Goal: Answer question/provide support: Share knowledge or assist other users

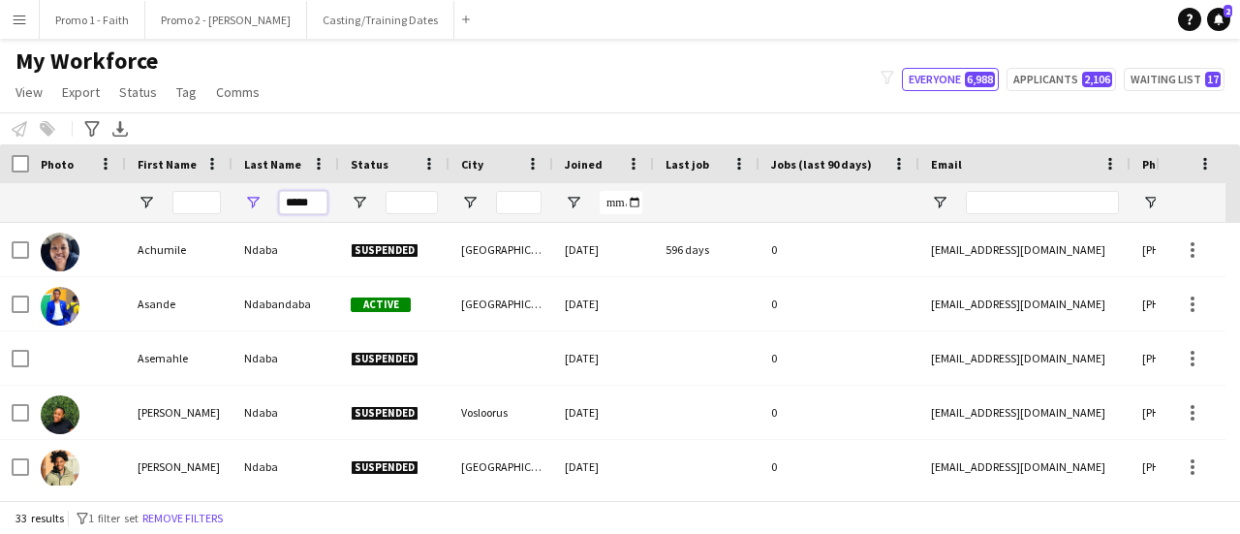
click at [285, 199] on input "*****" at bounding box center [303, 202] width 48 height 23
type input "*"
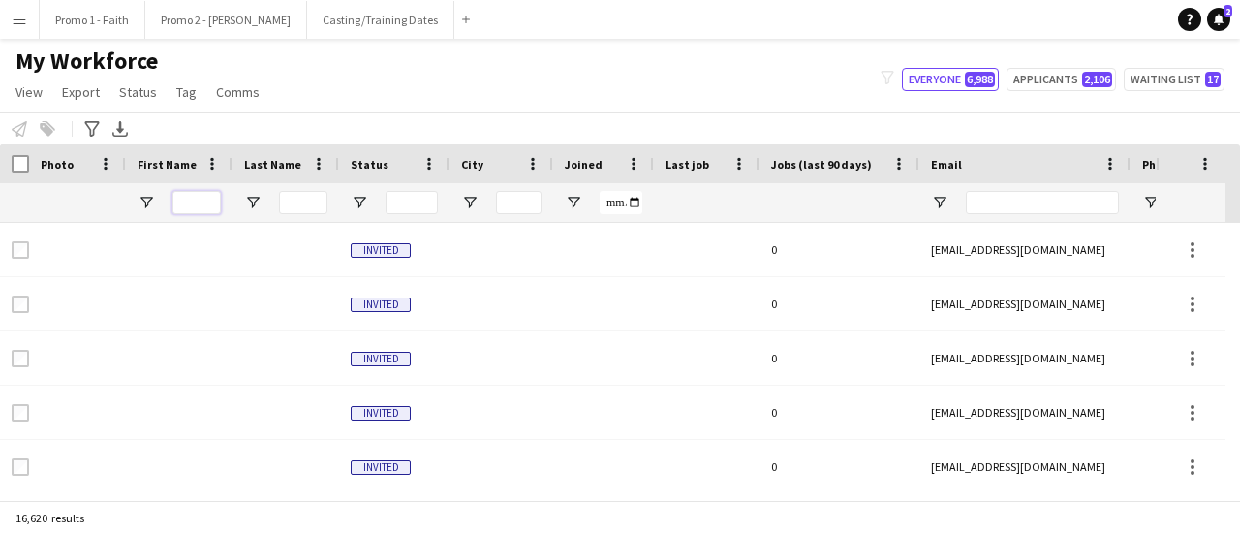
click at [180, 204] on input "First Name Filter Input" at bounding box center [197, 202] width 48 height 23
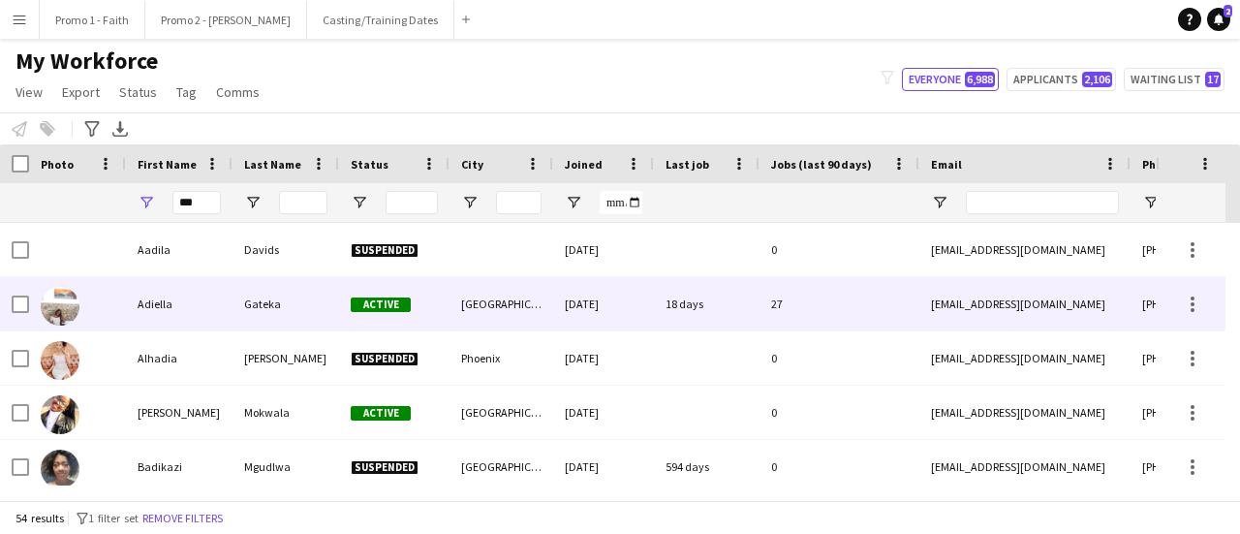
click at [188, 302] on div "Adiella" at bounding box center [179, 303] width 107 height 53
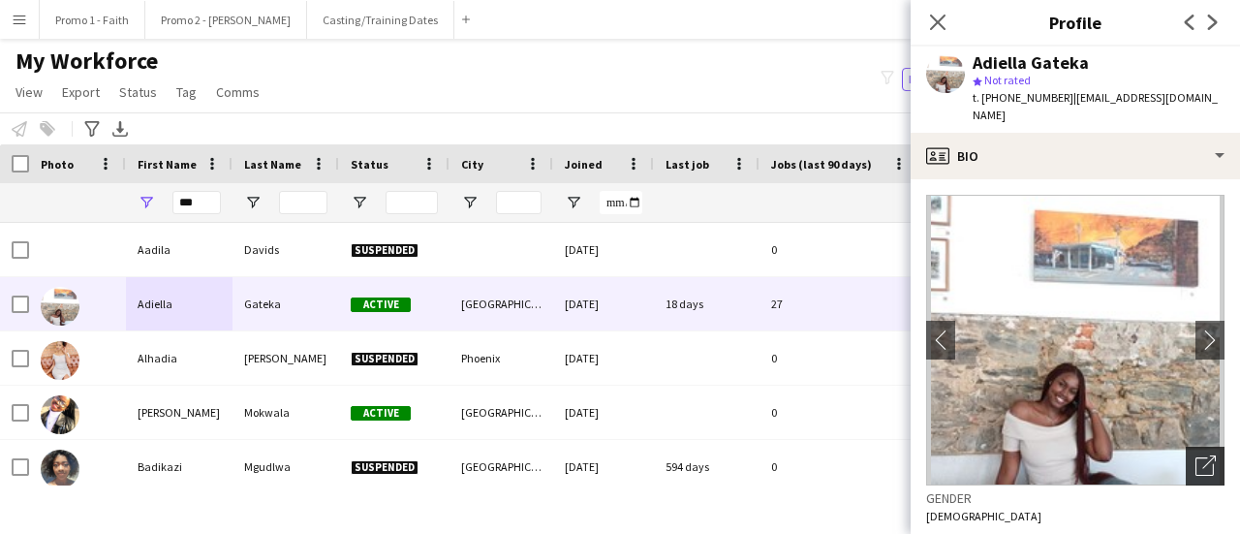
click at [1196, 455] on icon "Open photos pop-in" at bounding box center [1206, 465] width 20 height 20
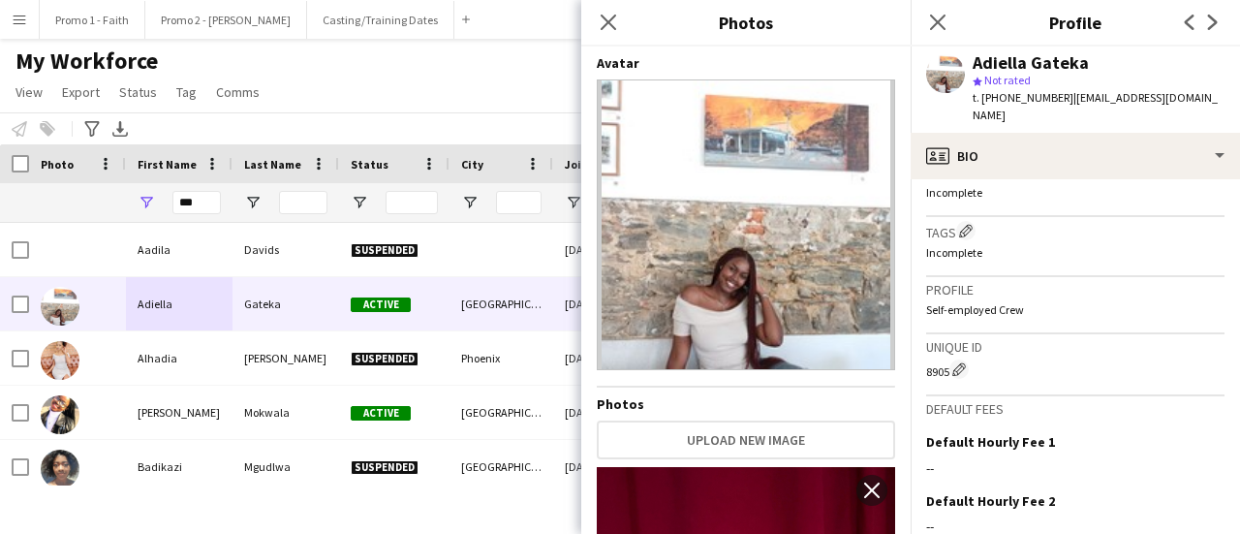
scroll to position [952, 0]
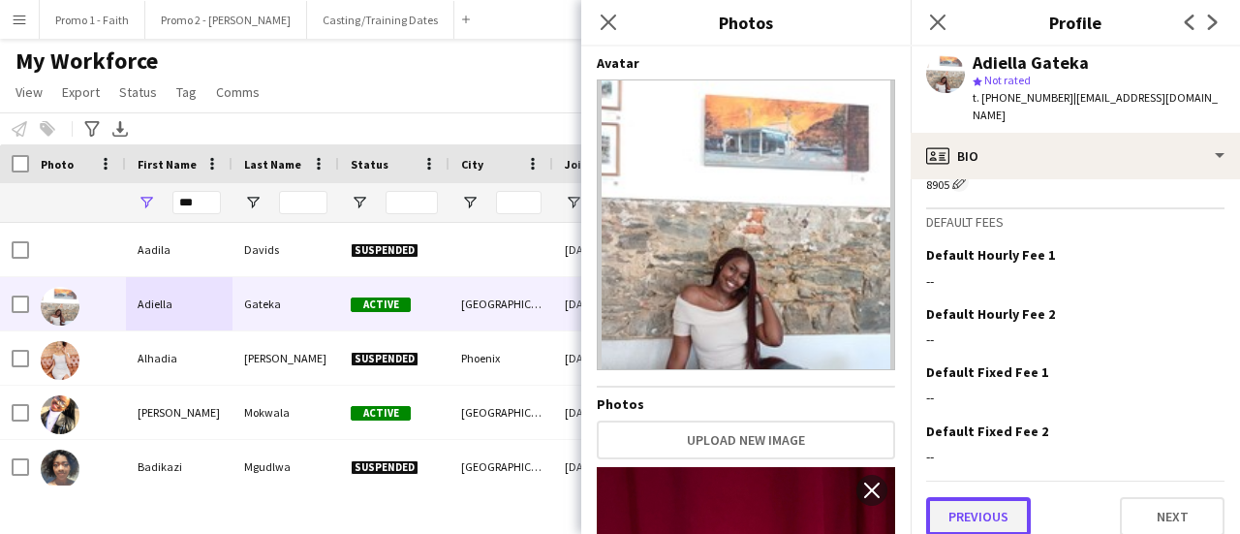
click at [992, 497] on button "Previous" at bounding box center [978, 516] width 105 height 39
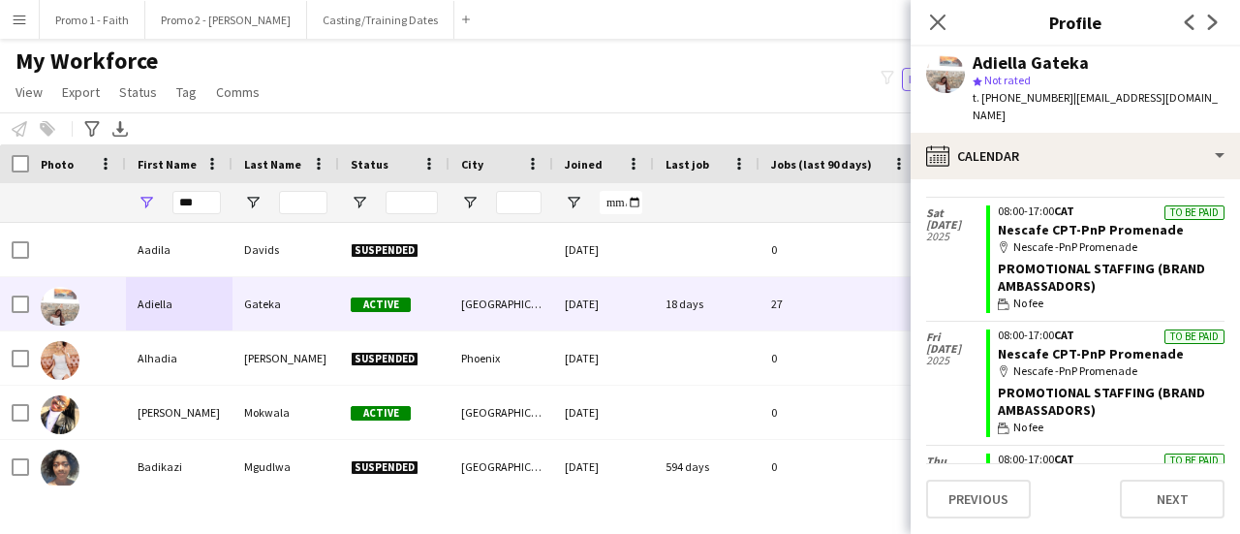
scroll to position [0, 0]
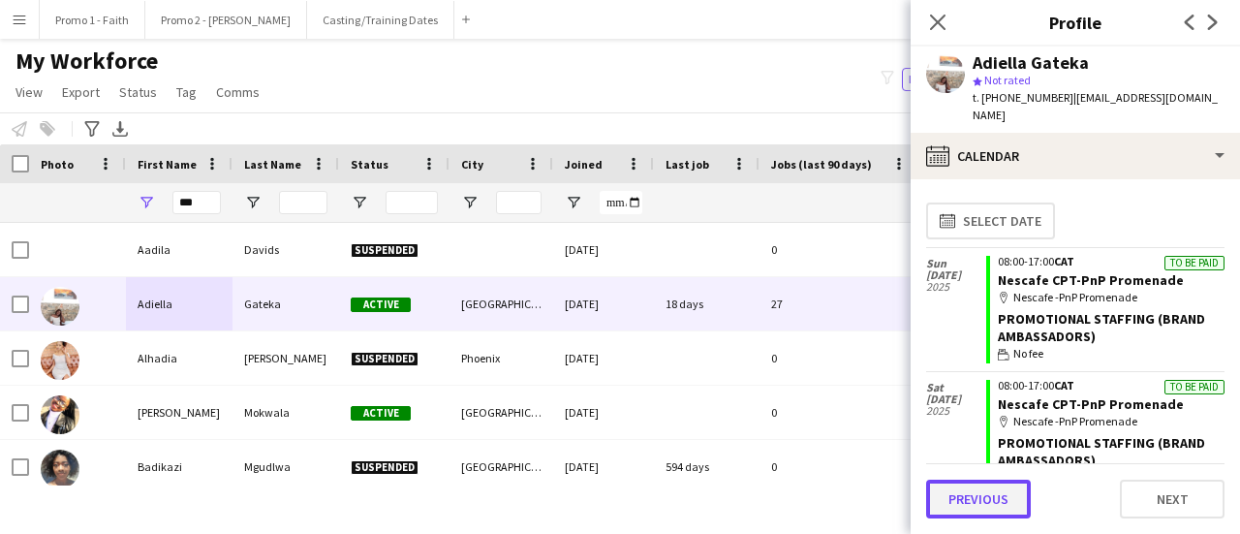
click at [994, 506] on button "Previous" at bounding box center [978, 499] width 105 height 39
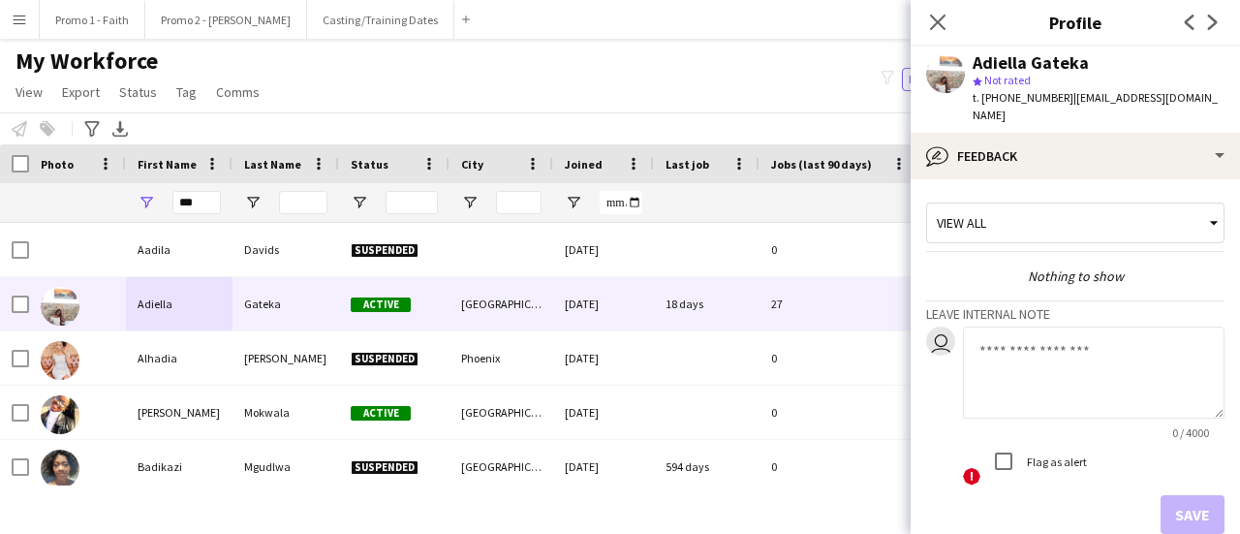
scroll to position [89, 0]
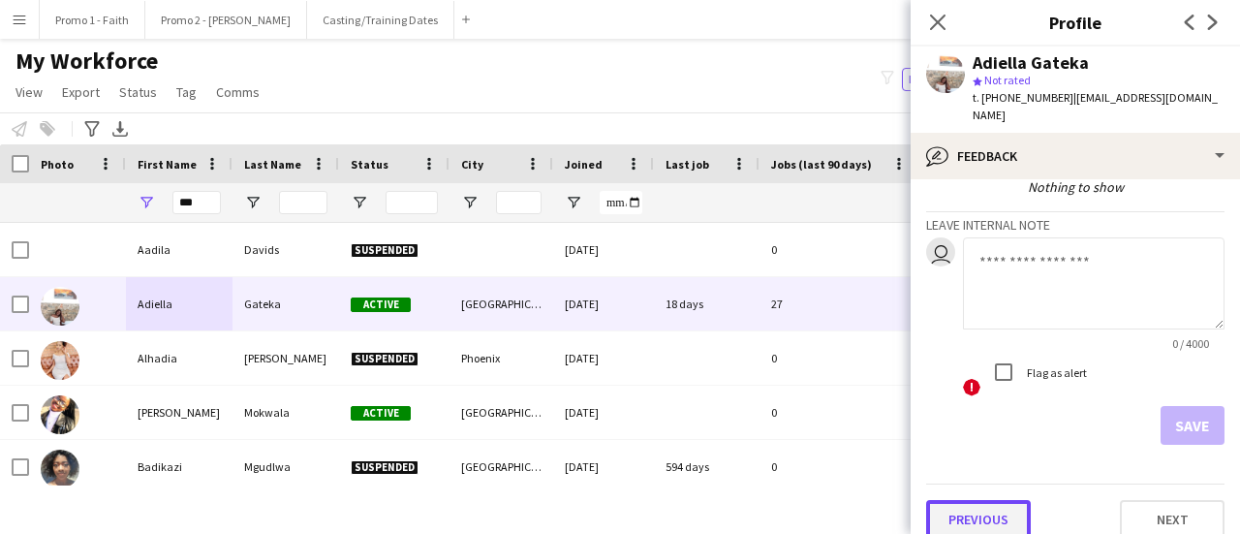
click at [986, 500] on button "Previous" at bounding box center [978, 519] width 105 height 39
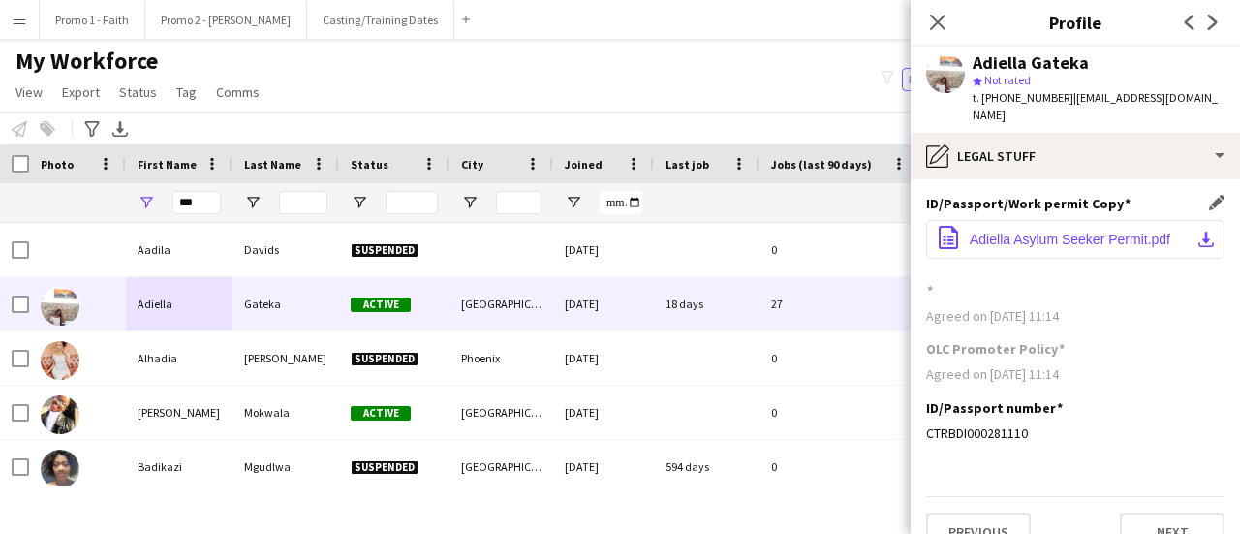
click at [1096, 232] on span "Adiella Asylum Seeker Permit.pdf" at bounding box center [1070, 240] width 201 height 16
click at [210, 199] on input "***" at bounding box center [197, 202] width 48 height 23
type input "*"
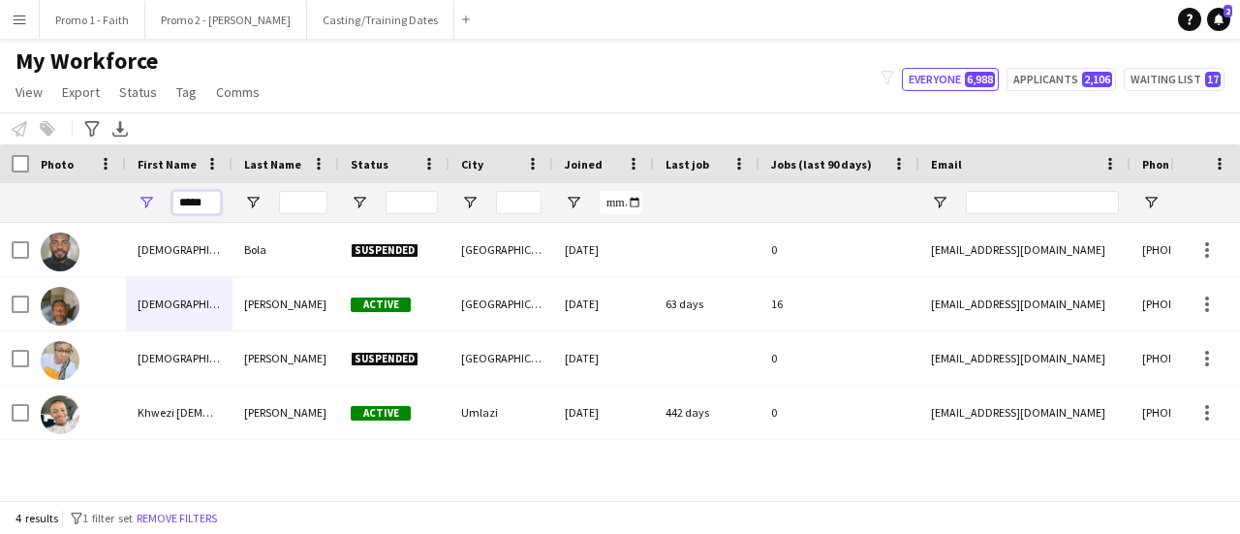
scroll to position [0, 0]
type input "*"
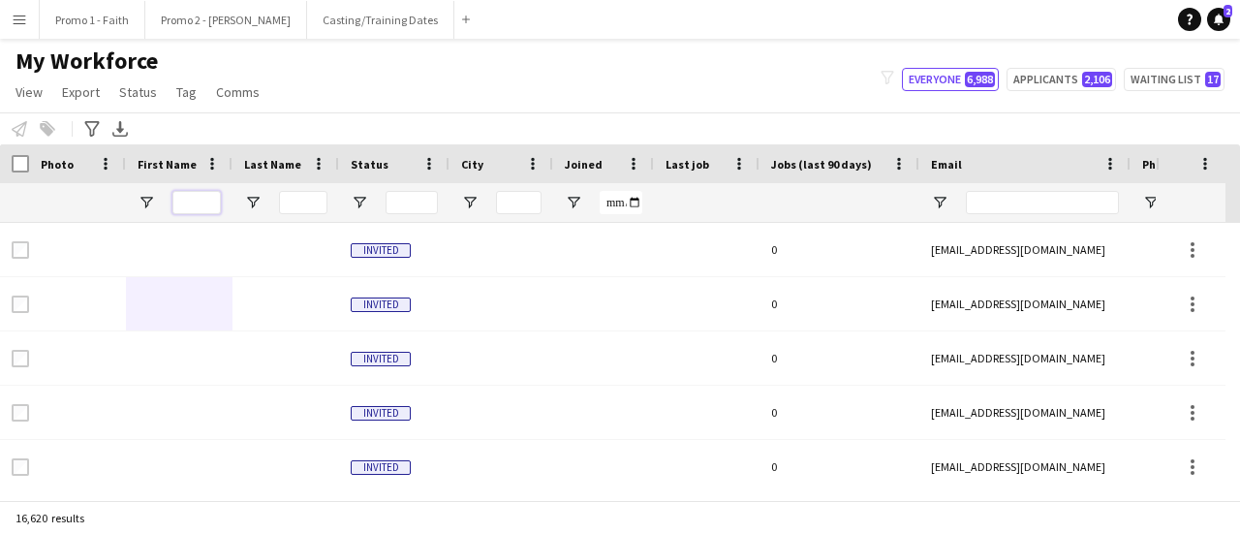
click at [196, 201] on input "First Name Filter Input" at bounding box center [197, 202] width 48 height 23
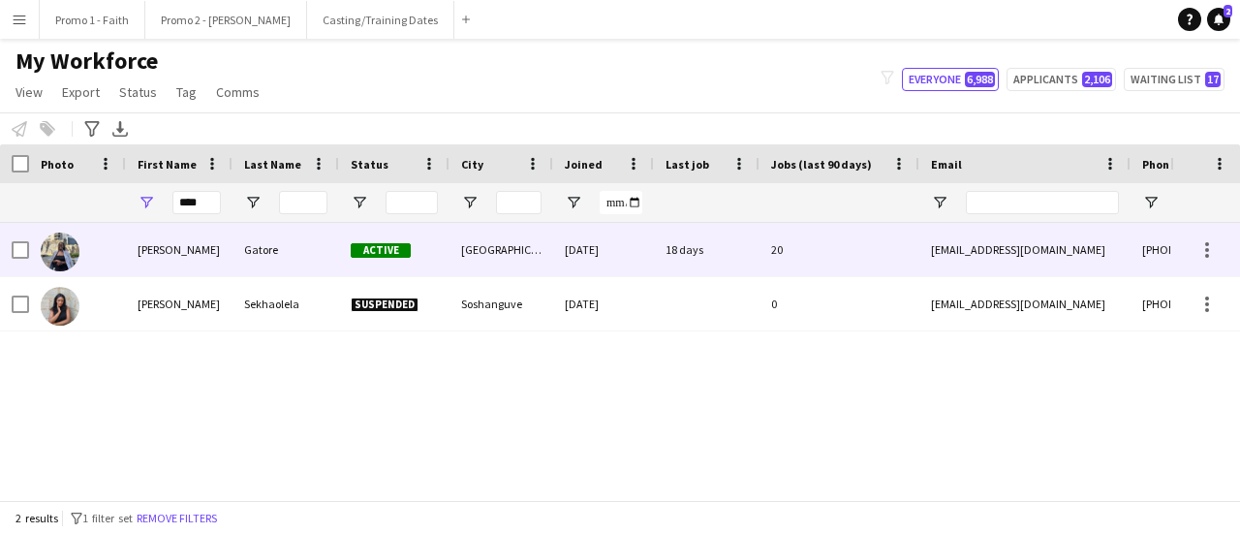
click at [231, 253] on div "[PERSON_NAME]" at bounding box center [179, 249] width 107 height 53
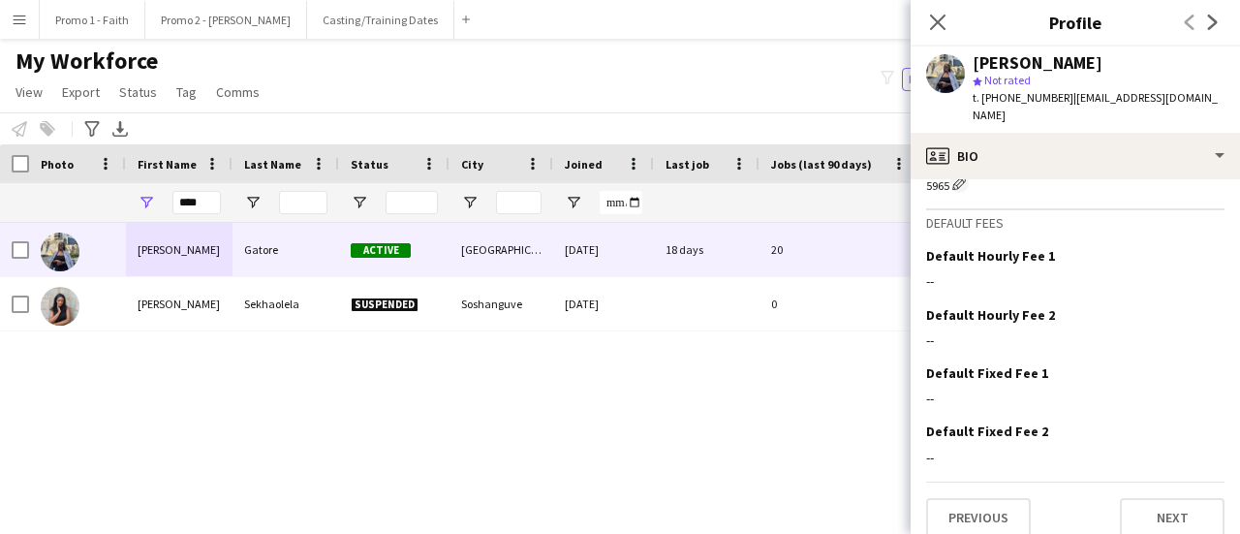
scroll to position [923, 0]
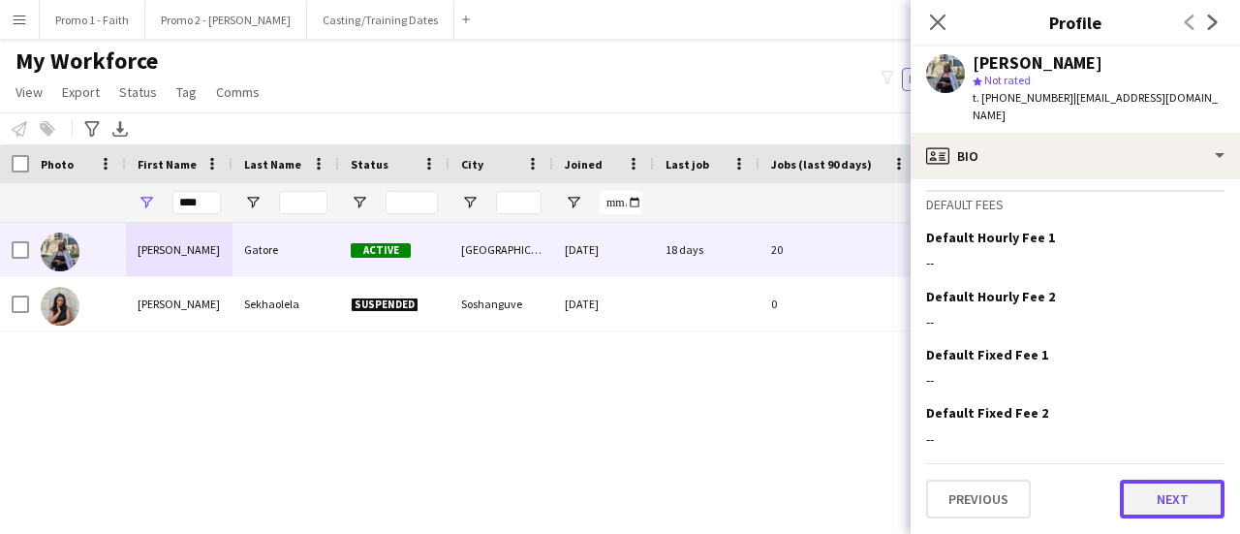
click at [1150, 490] on button "Next" at bounding box center [1172, 499] width 105 height 39
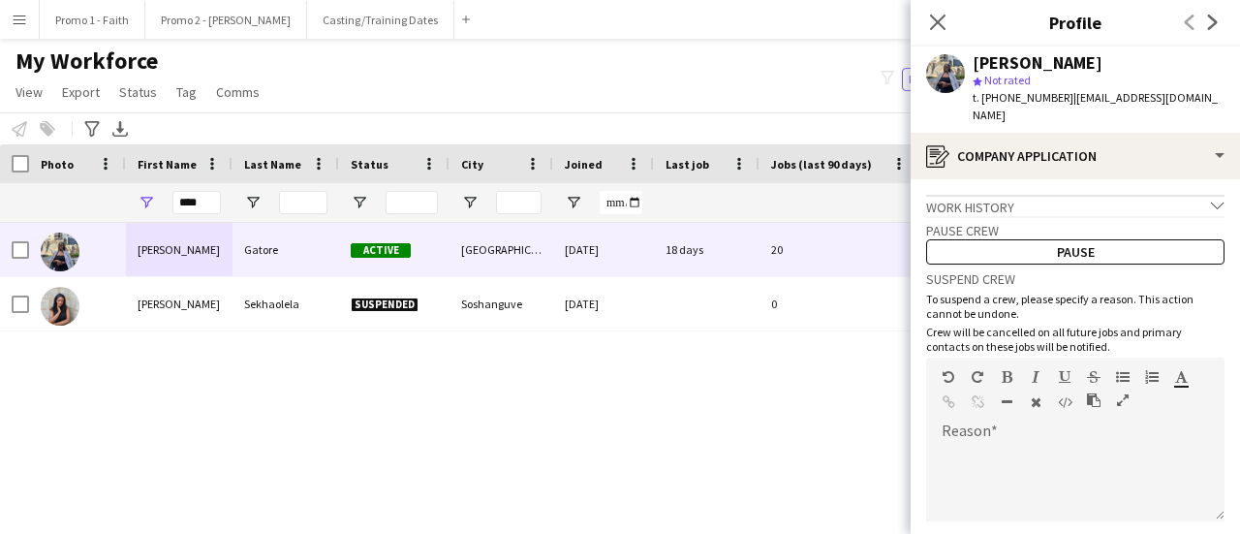
scroll to position [160, 0]
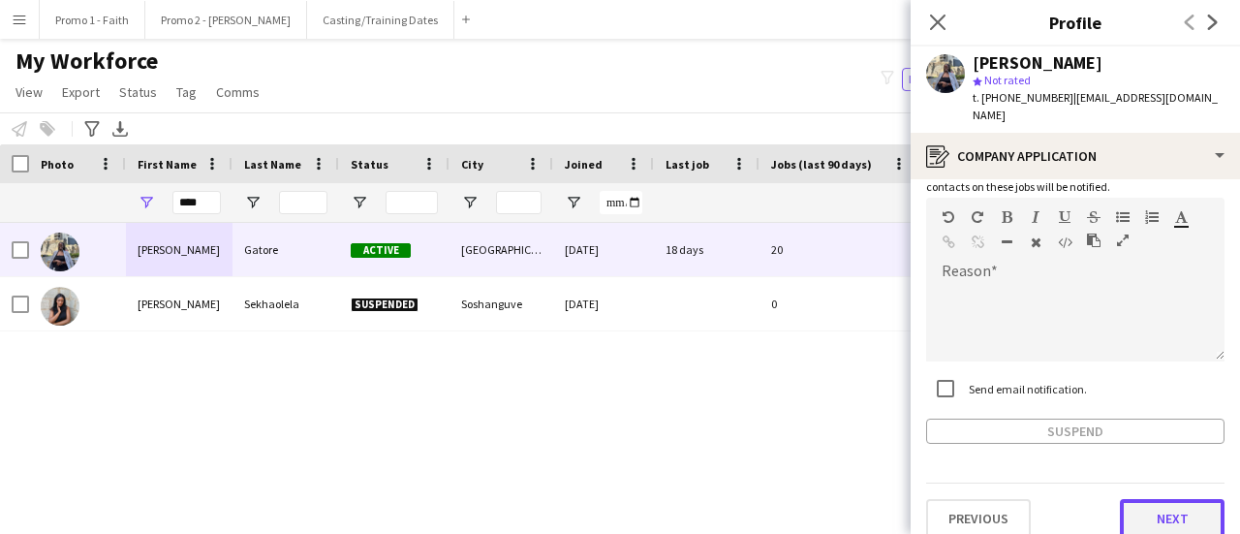
click at [1153, 508] on button "Next" at bounding box center [1172, 518] width 105 height 39
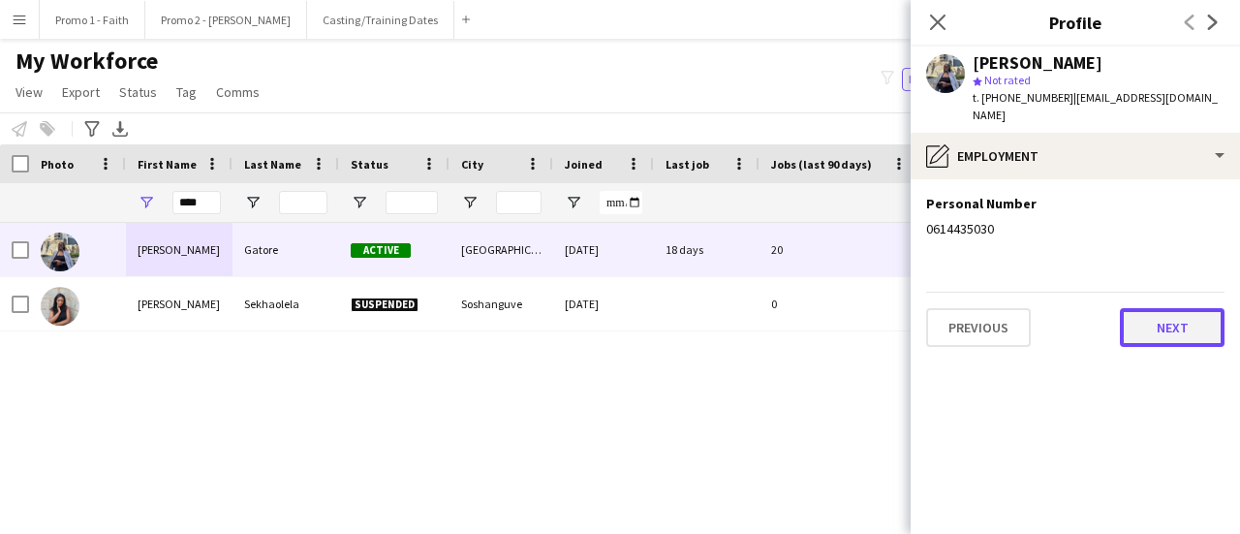
click at [1166, 308] on button "Next" at bounding box center [1172, 327] width 105 height 39
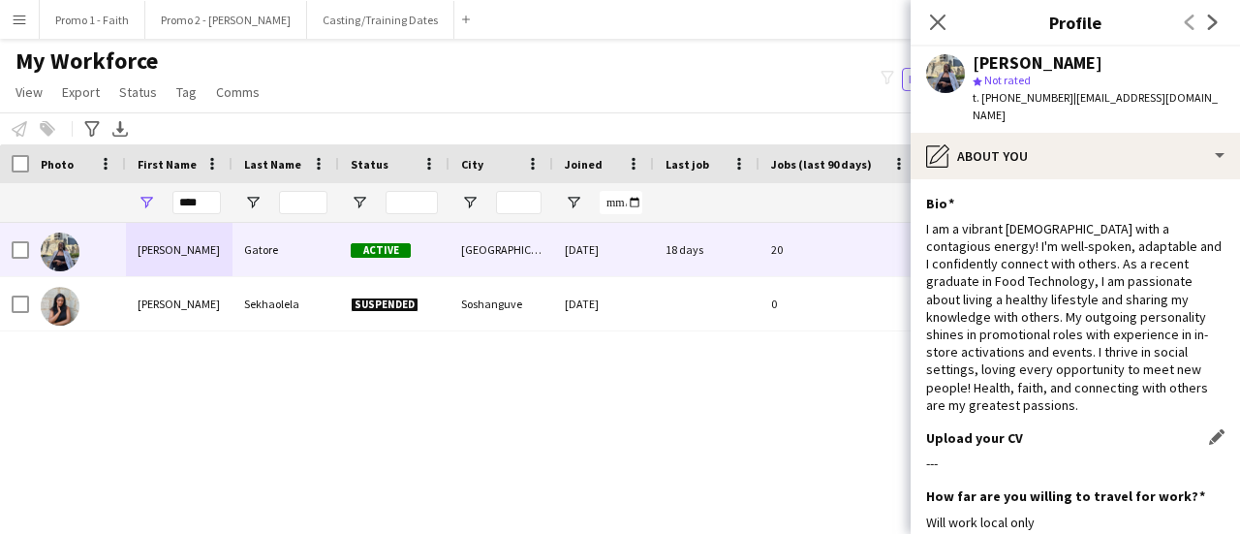
scroll to position [449, 0]
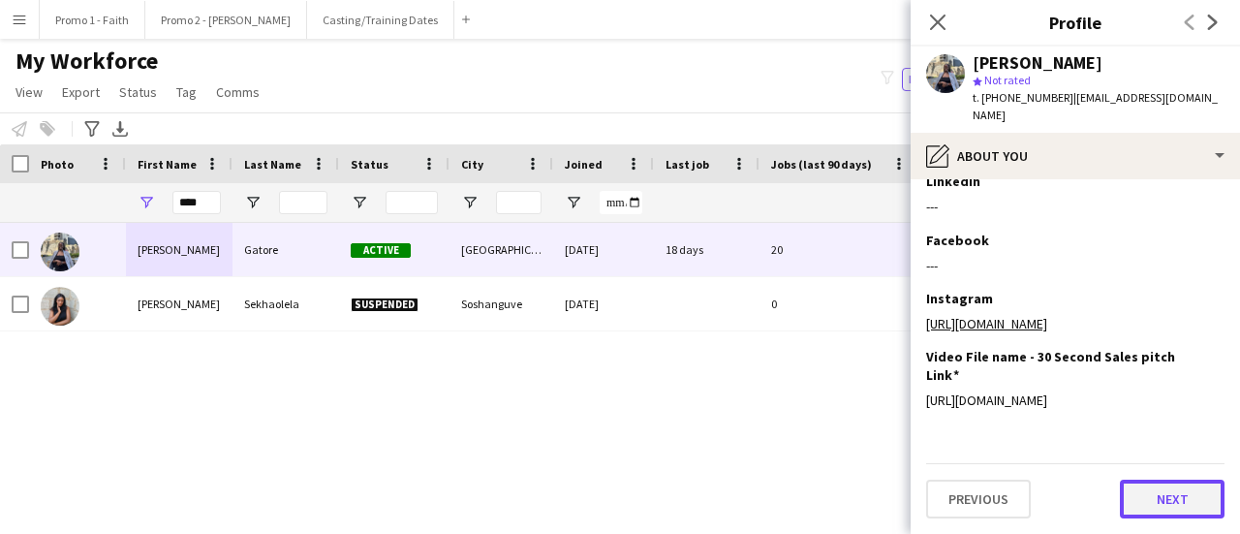
click at [1157, 491] on button "Next" at bounding box center [1172, 499] width 105 height 39
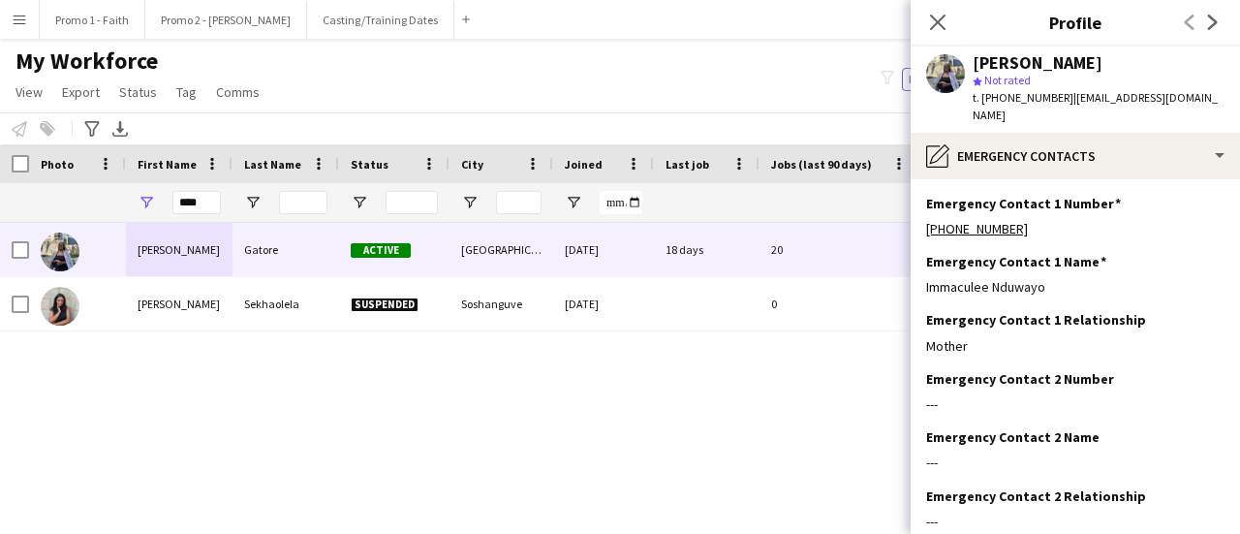
scroll to position [103, 0]
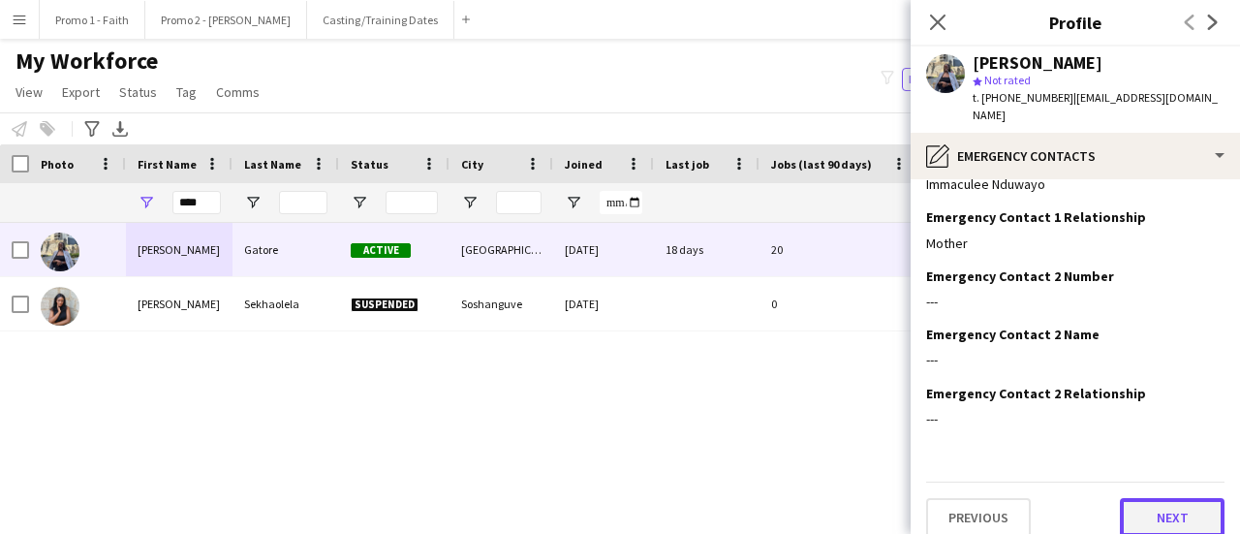
click at [1157, 506] on button "Next" at bounding box center [1172, 517] width 105 height 39
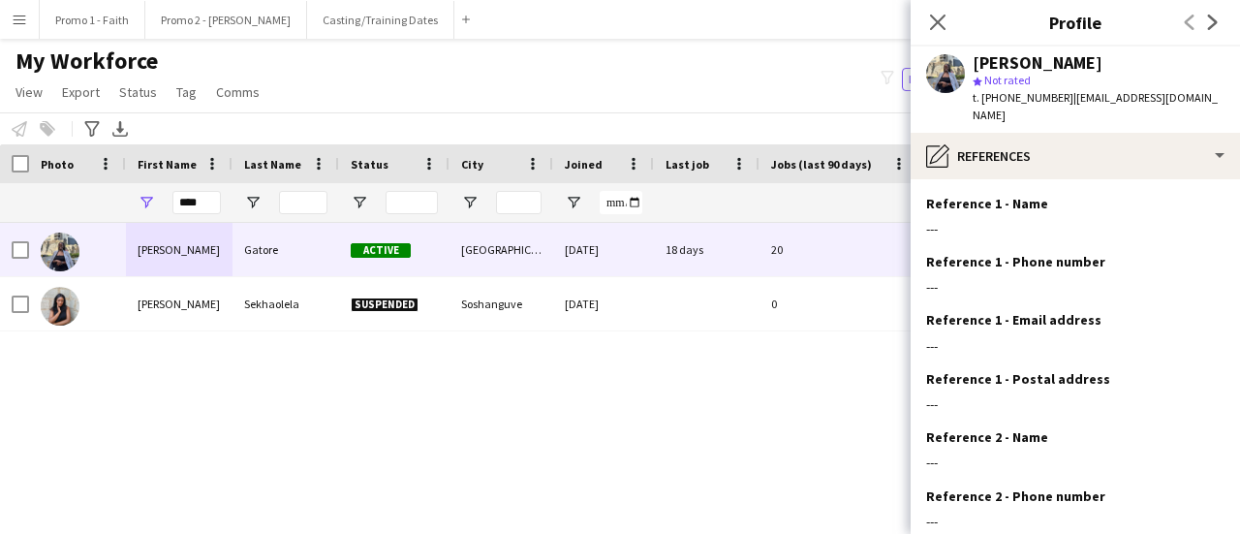
scroll to position [219, 0]
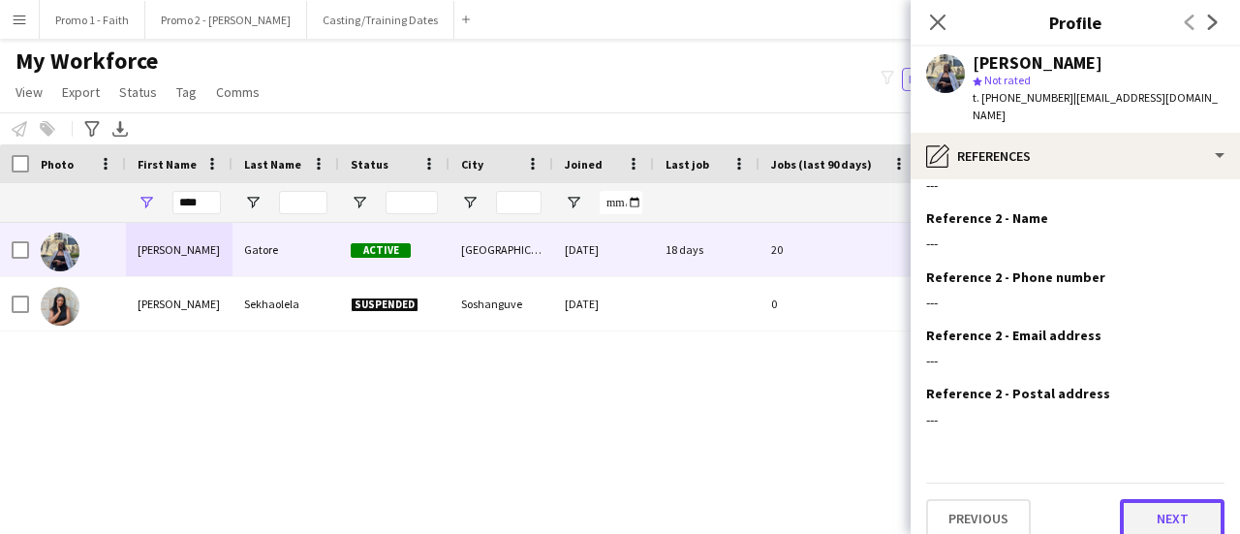
click at [1163, 501] on button "Next" at bounding box center [1172, 518] width 105 height 39
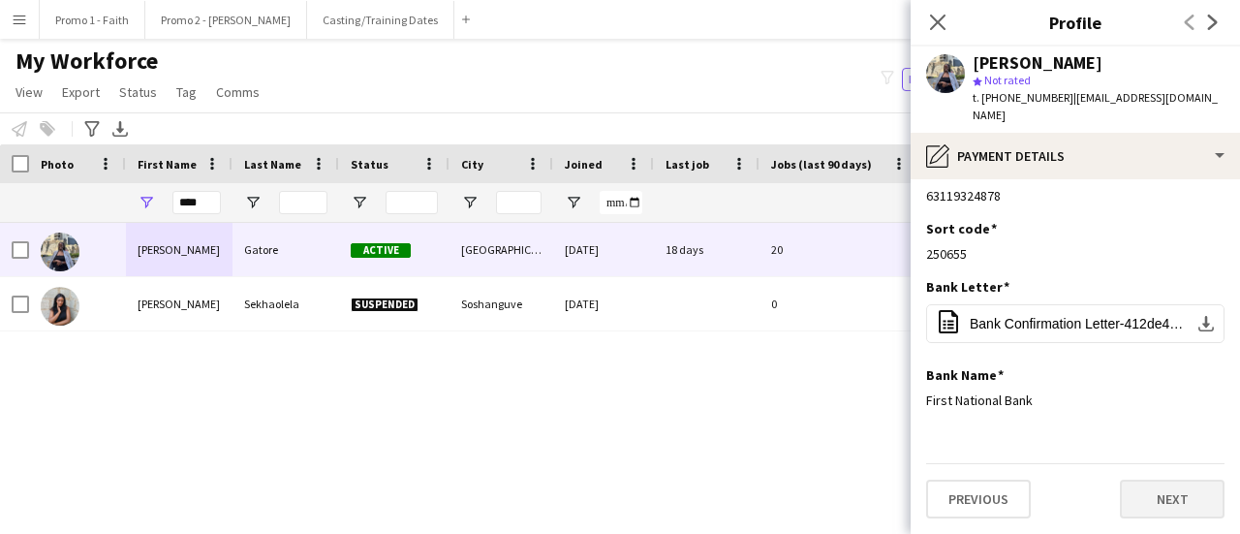
scroll to position [0, 0]
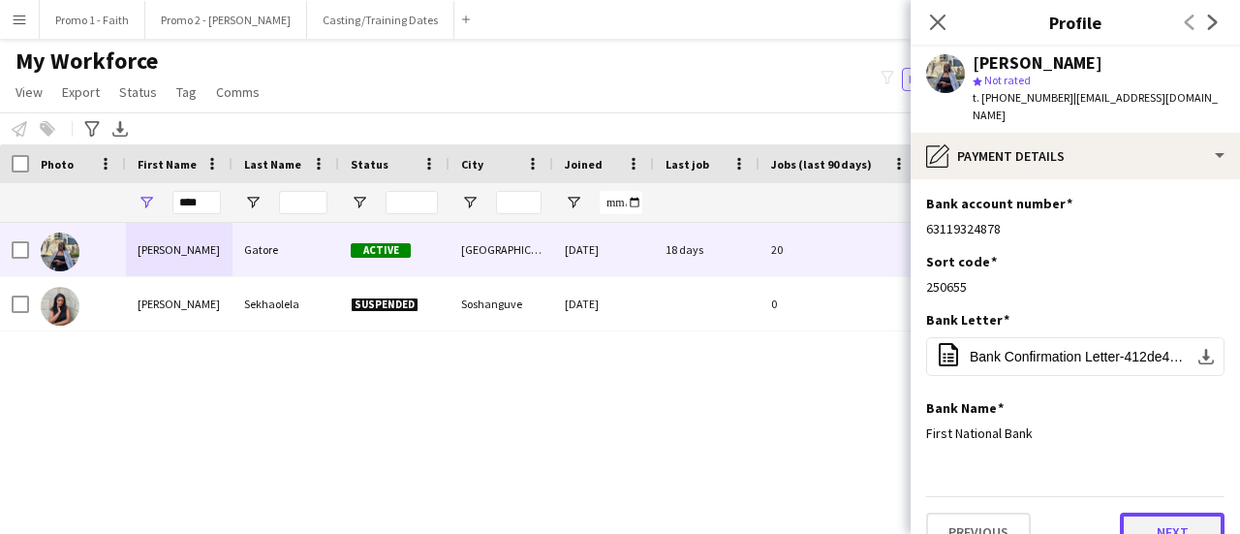
click at [1171, 520] on button "Next" at bounding box center [1172, 532] width 105 height 39
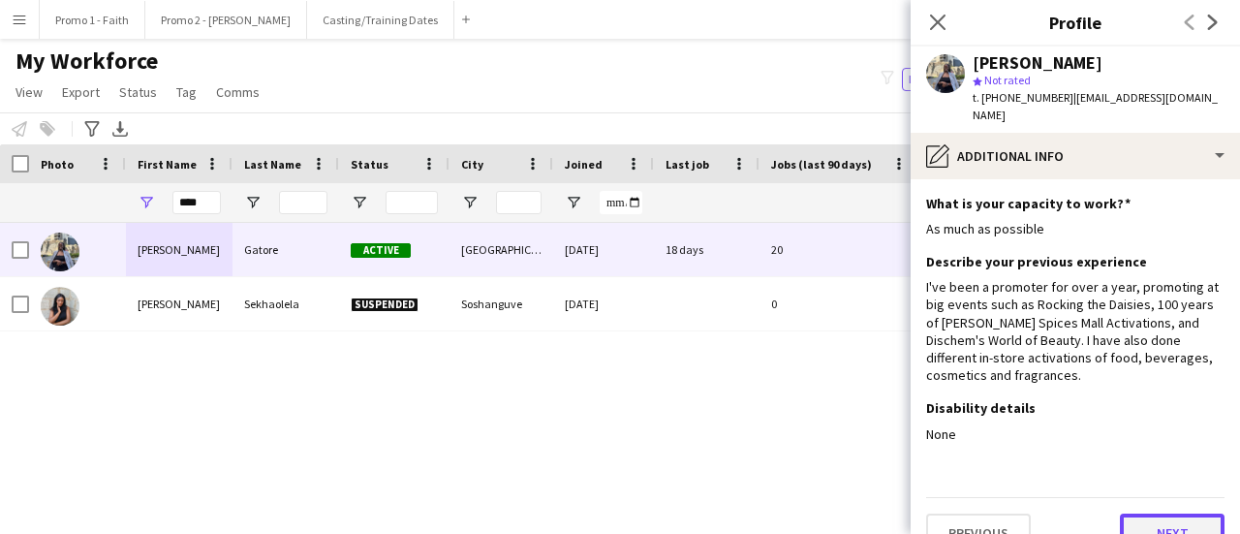
click at [1171, 520] on button "Next" at bounding box center [1172, 533] width 105 height 39
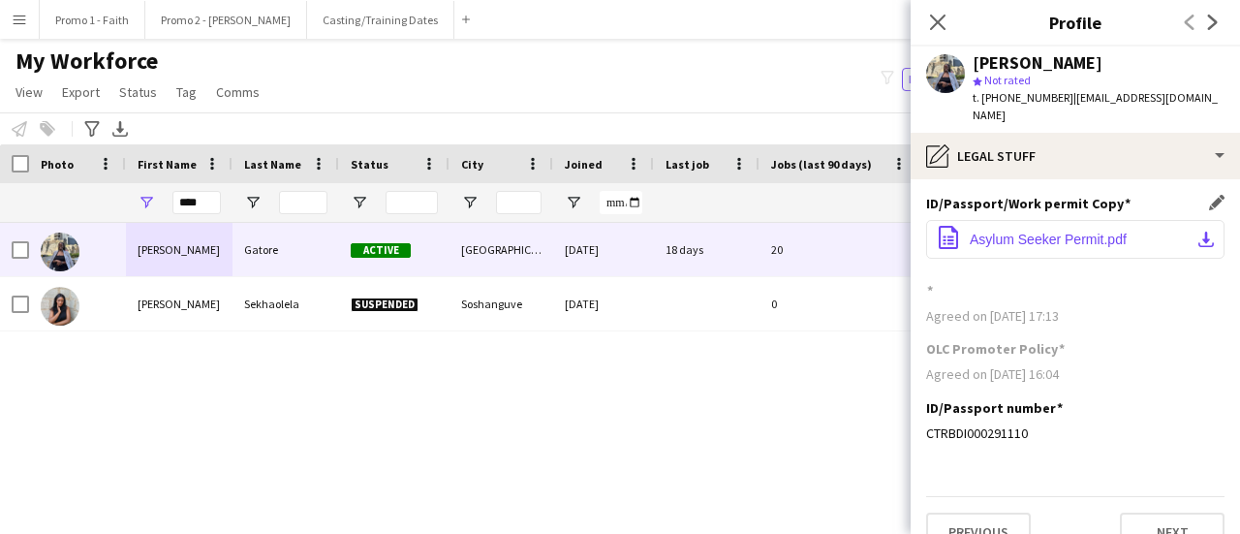
click at [1032, 232] on span "Asylum Seeker Permit.pdf" at bounding box center [1048, 240] width 157 height 16
click at [215, 206] on input "****" at bounding box center [197, 202] width 48 height 23
type input "*"
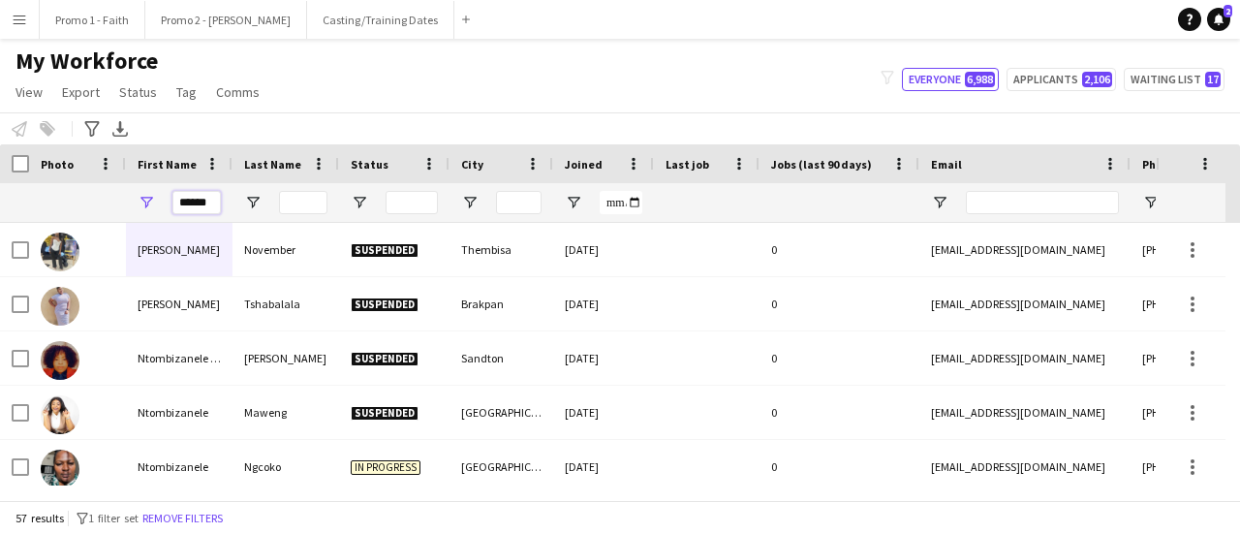
type input "******"
click at [300, 208] on input "Last Name Filter Input" at bounding box center [303, 202] width 48 height 23
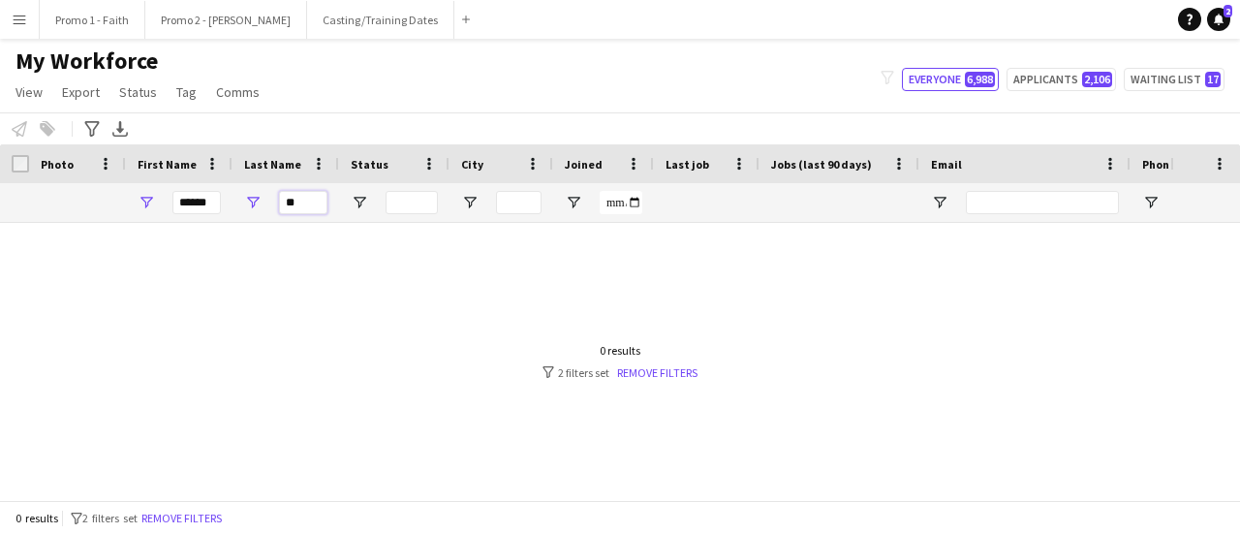
type input "*"
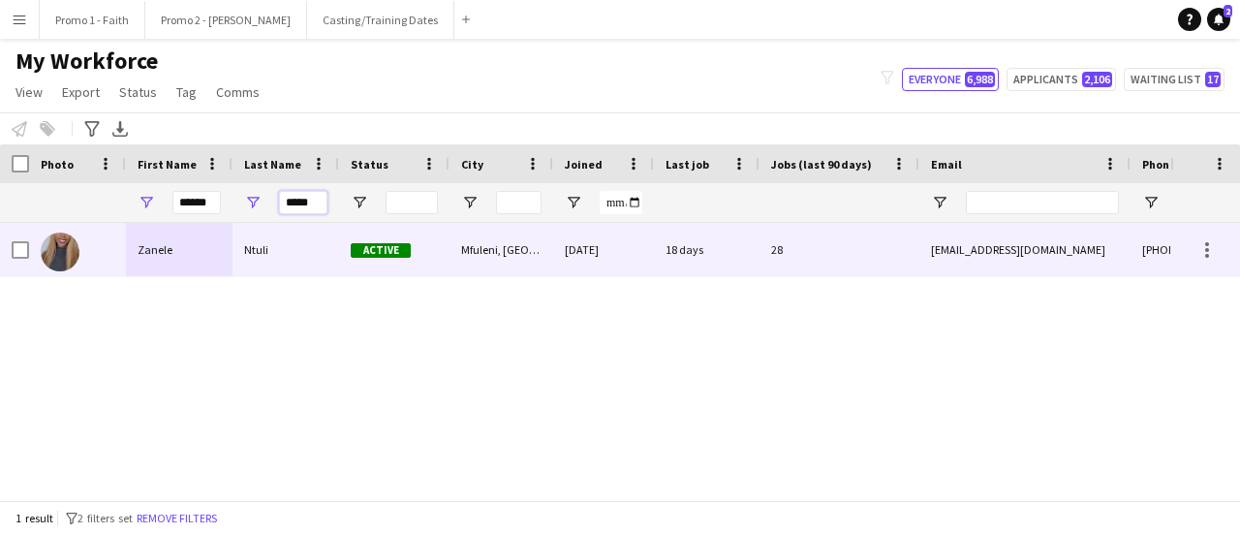
type input "*****"
click at [267, 247] on div "Ntuli" at bounding box center [286, 249] width 107 height 53
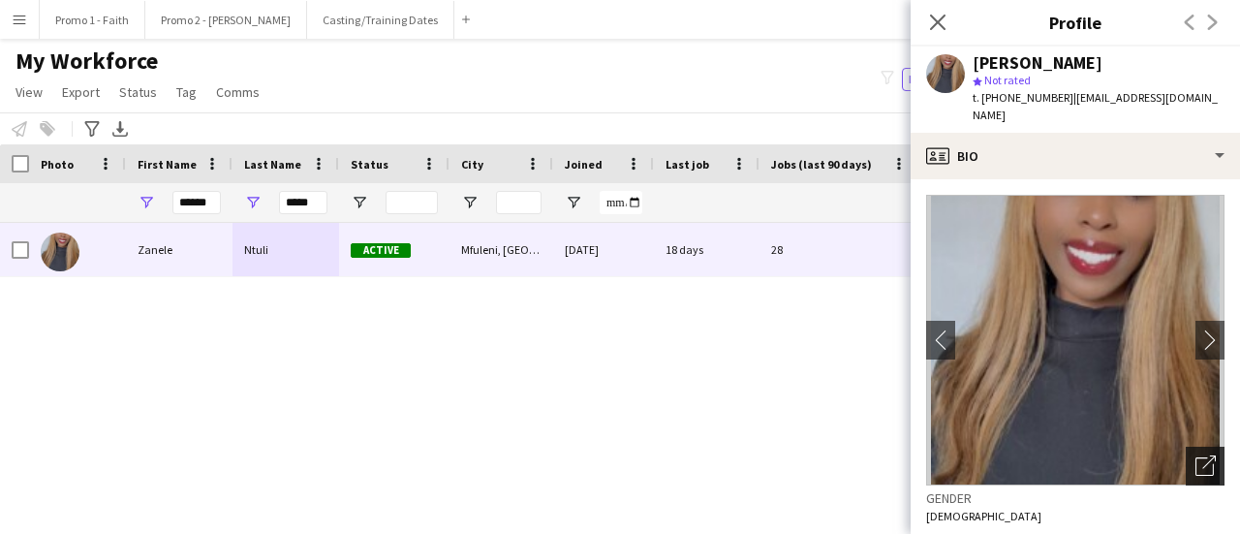
click at [1204, 458] on div "Open photos pop-in" at bounding box center [1205, 466] width 39 height 39
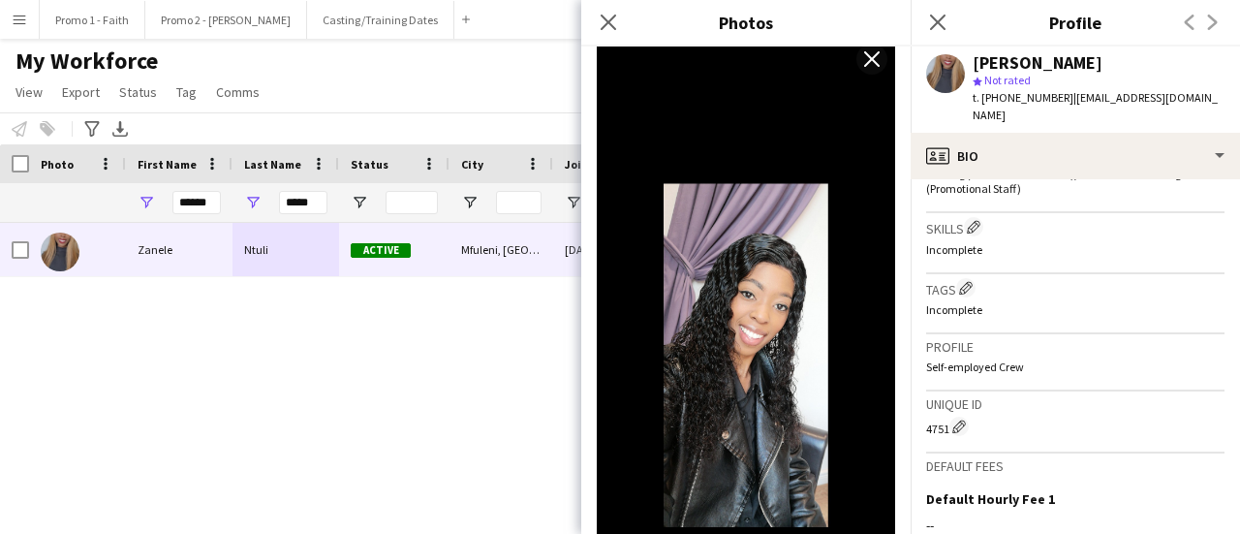
scroll to position [983, 0]
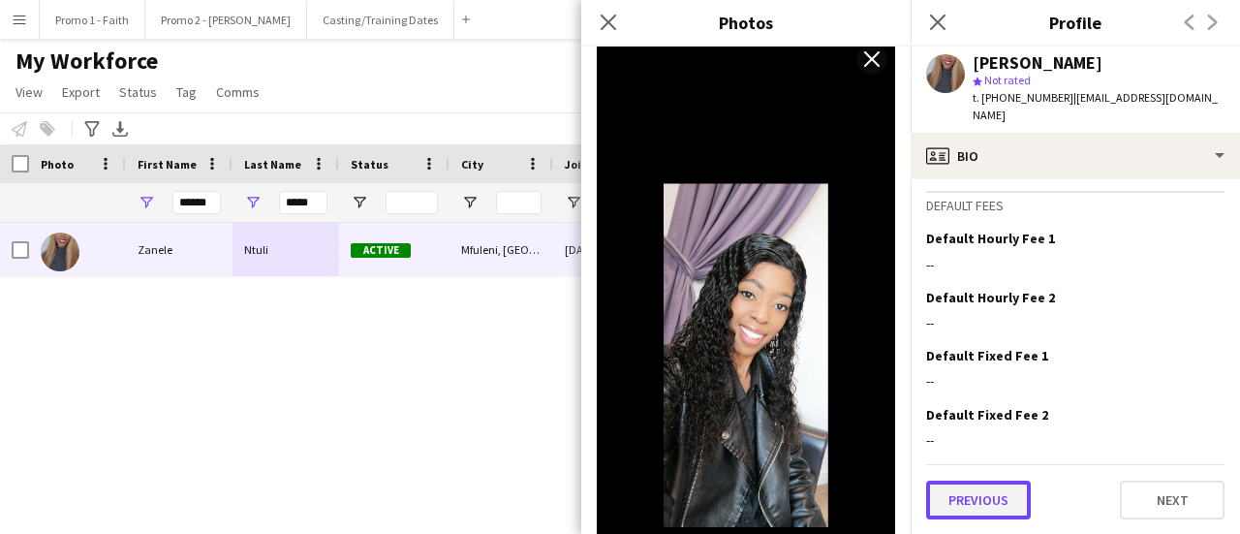
click at [994, 500] on button "Previous" at bounding box center [978, 500] width 105 height 39
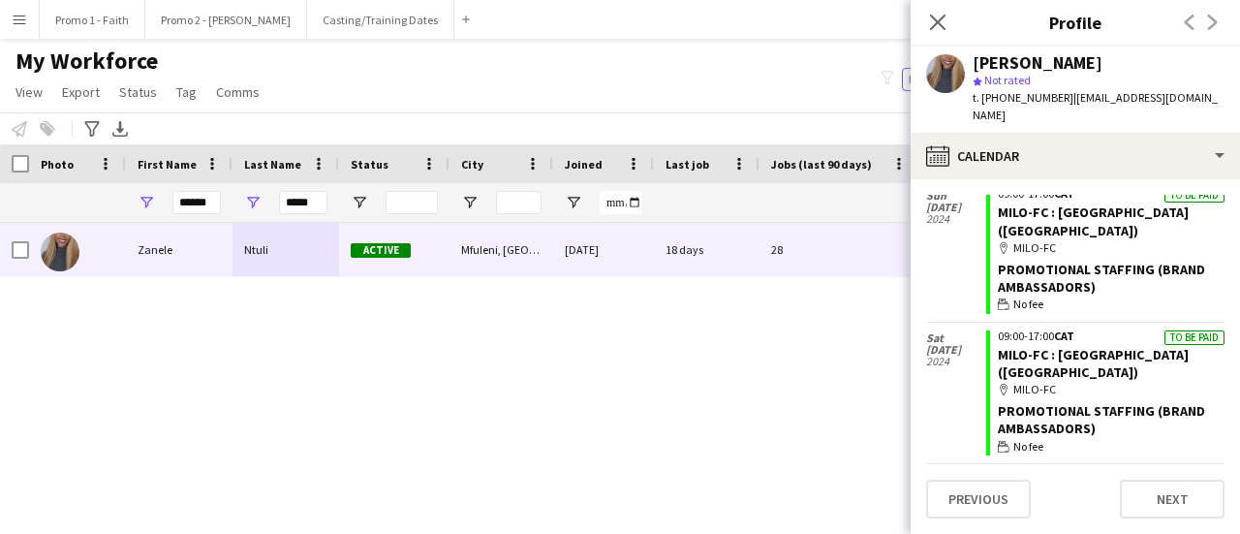
scroll to position [10082, 0]
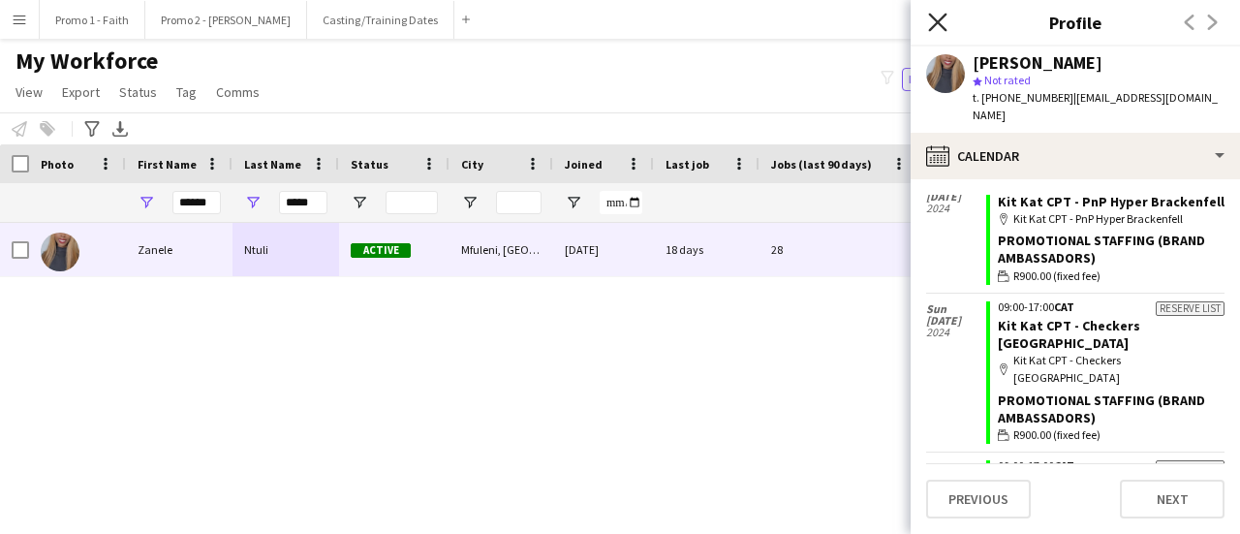
click at [934, 20] on icon at bounding box center [937, 22] width 18 height 18
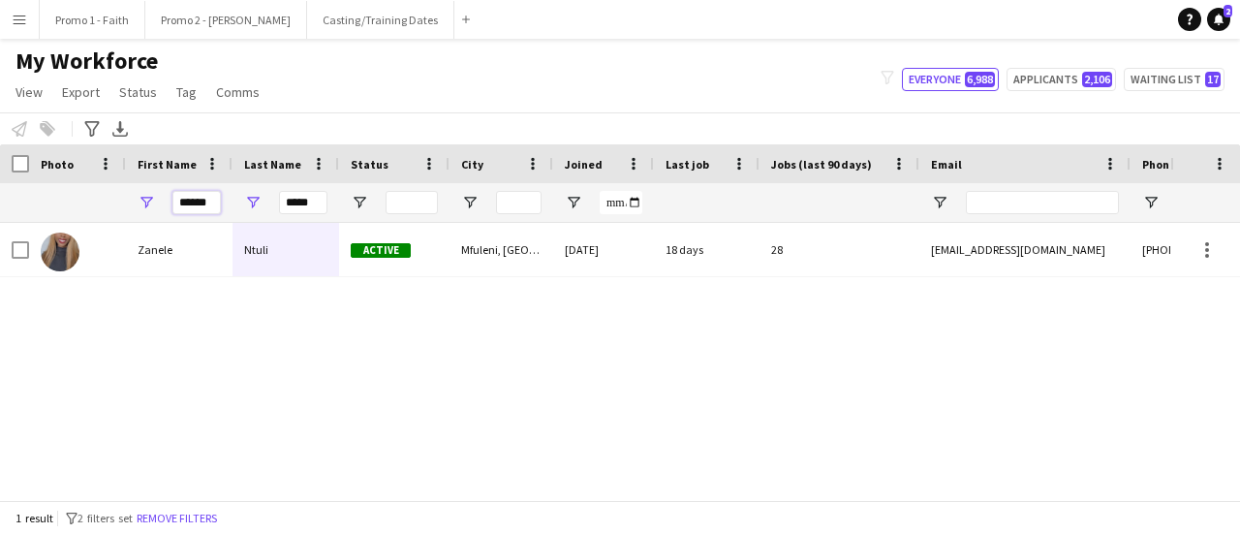
click at [218, 207] on input "******" at bounding box center [197, 202] width 48 height 23
type input "*"
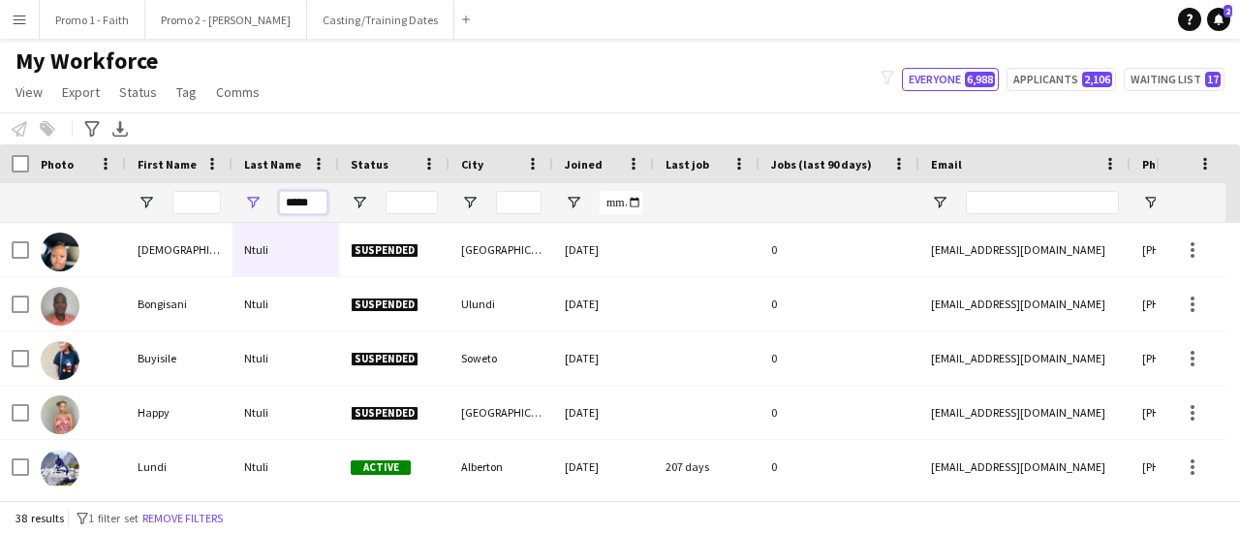
click at [285, 203] on input "*****" at bounding box center [303, 202] width 48 height 23
type input "*"
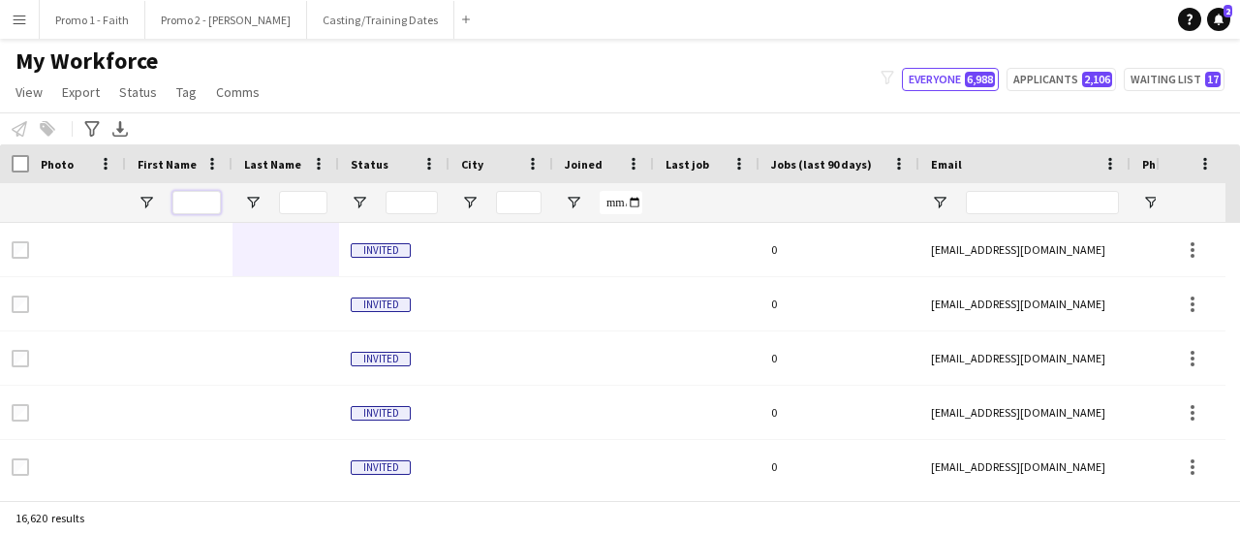
click at [188, 204] on input "First Name Filter Input" at bounding box center [197, 202] width 48 height 23
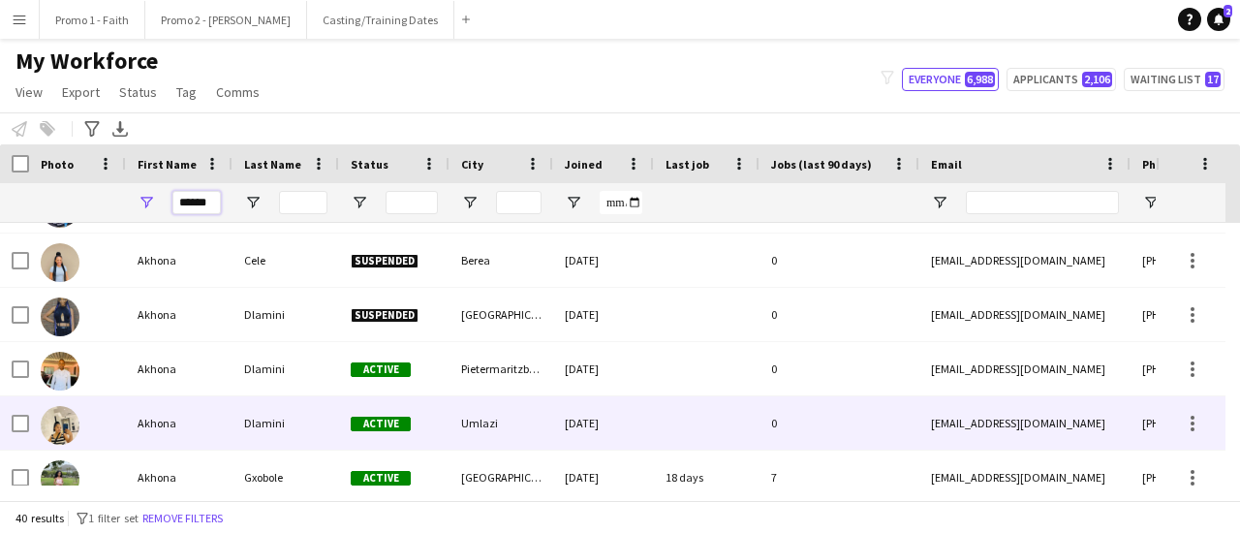
scroll to position [168, 0]
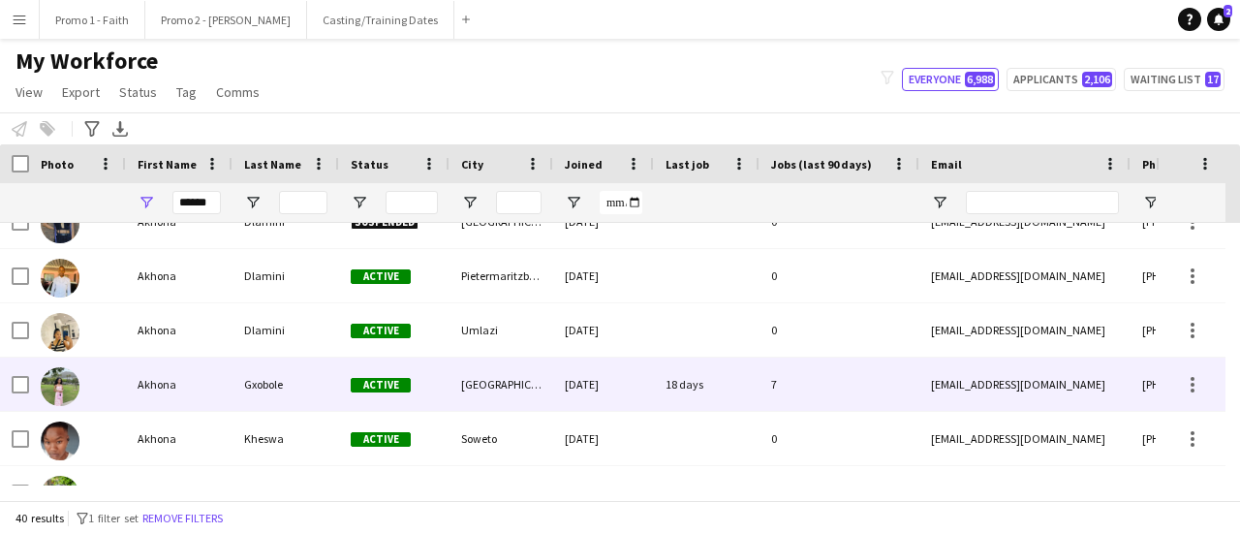
click at [206, 392] on div "Akhona" at bounding box center [179, 384] width 107 height 53
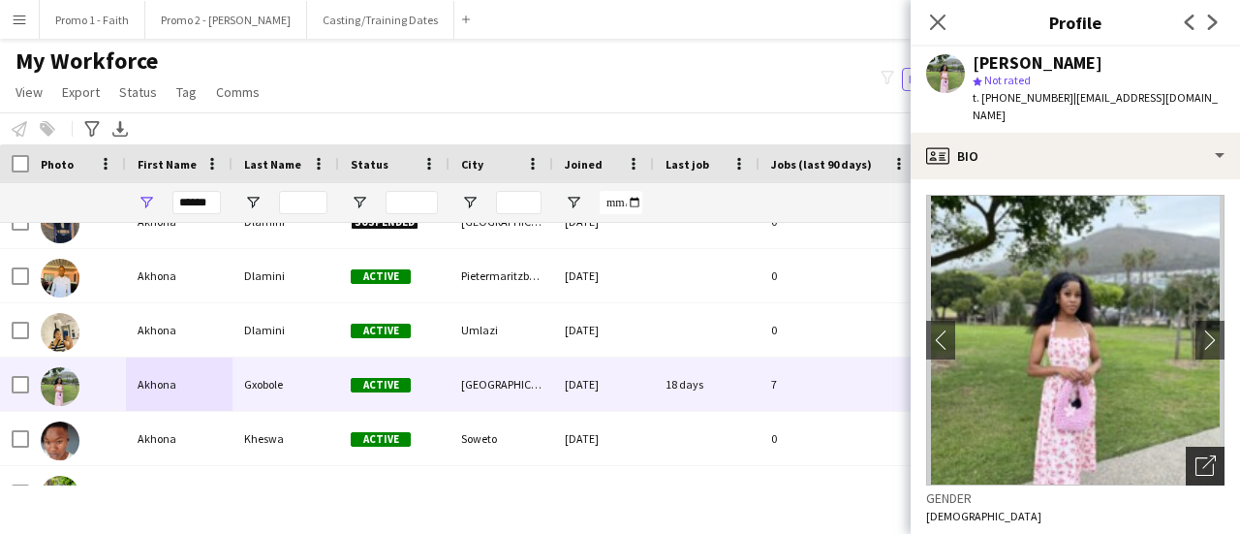
click at [1186, 447] on div "Open photos pop-in" at bounding box center [1205, 466] width 39 height 39
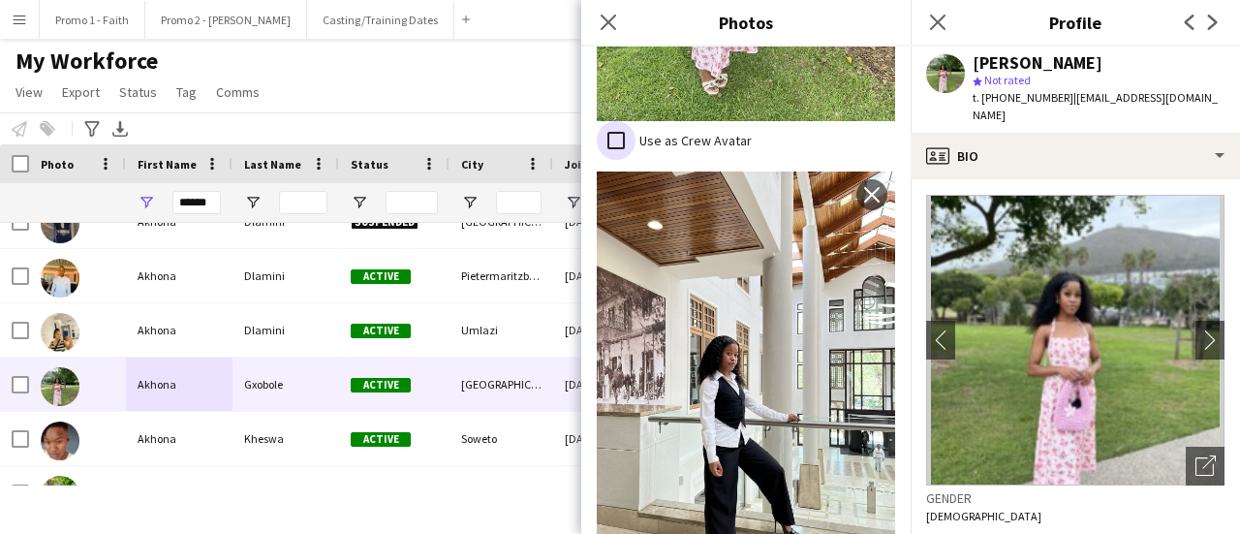
scroll to position [1211, 0]
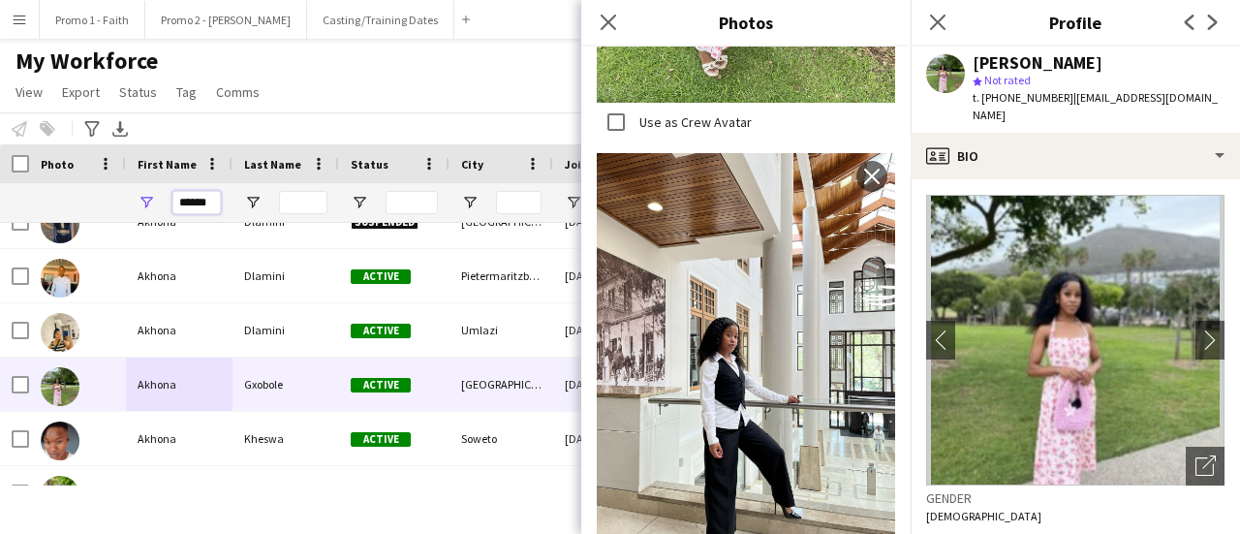
click at [174, 197] on input "******" at bounding box center [197, 202] width 48 height 23
type input "*"
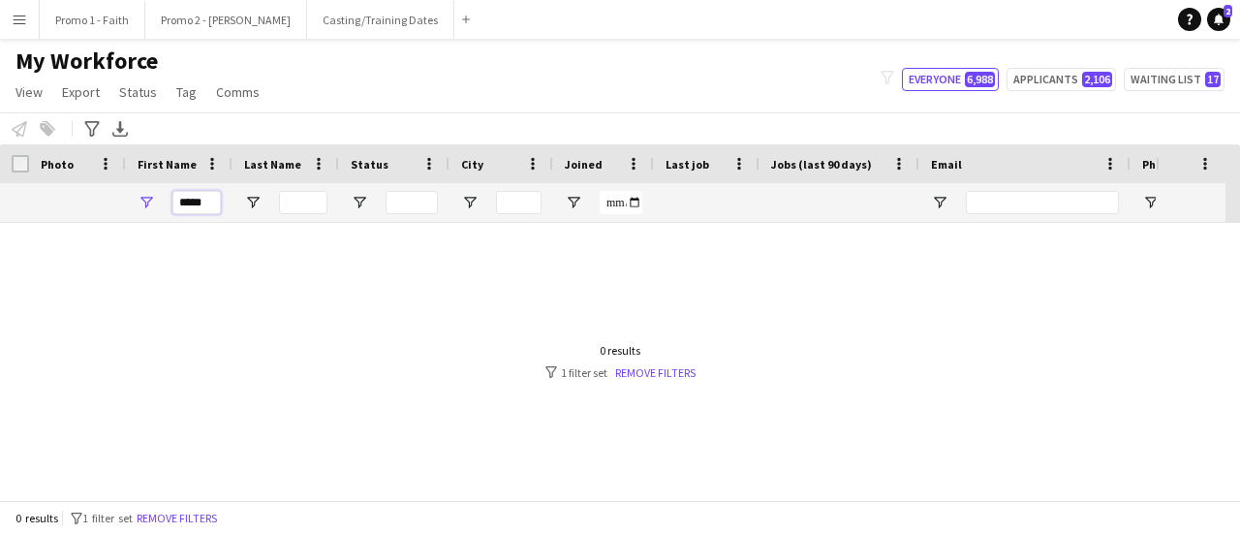
scroll to position [0, 0]
type input "*"
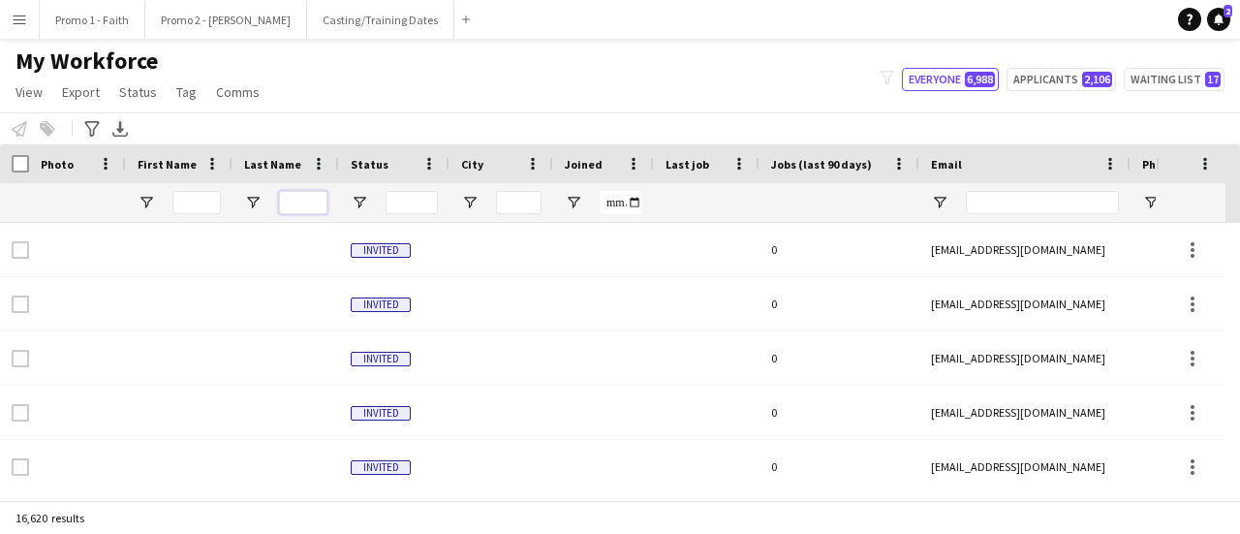
click at [293, 202] on input "Last Name Filter Input" at bounding box center [303, 202] width 48 height 23
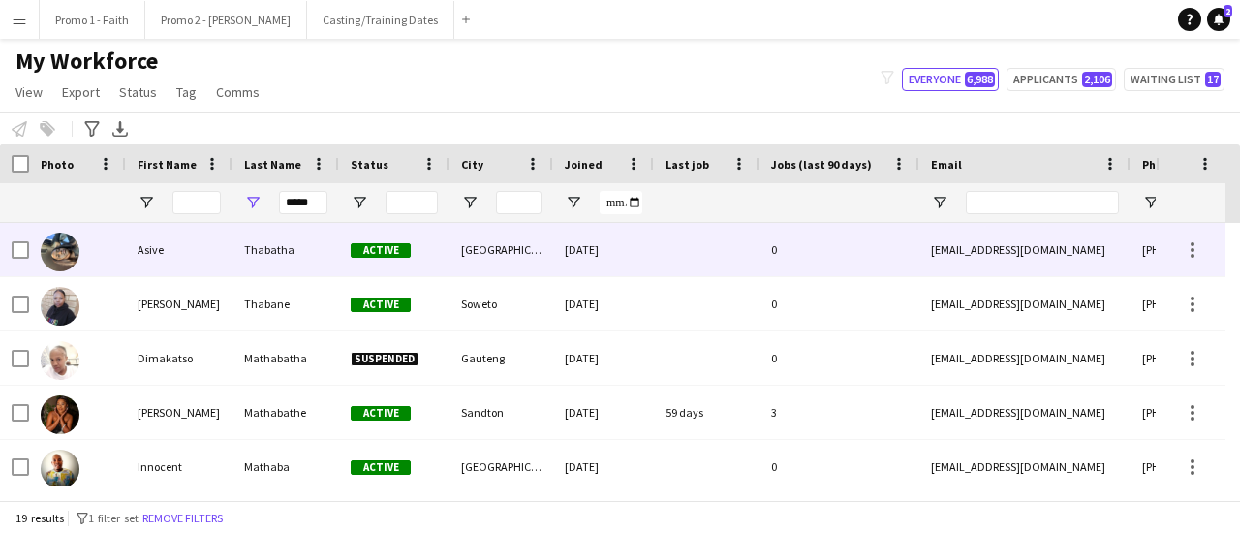
click at [205, 253] on div "Asive" at bounding box center [179, 249] width 107 height 53
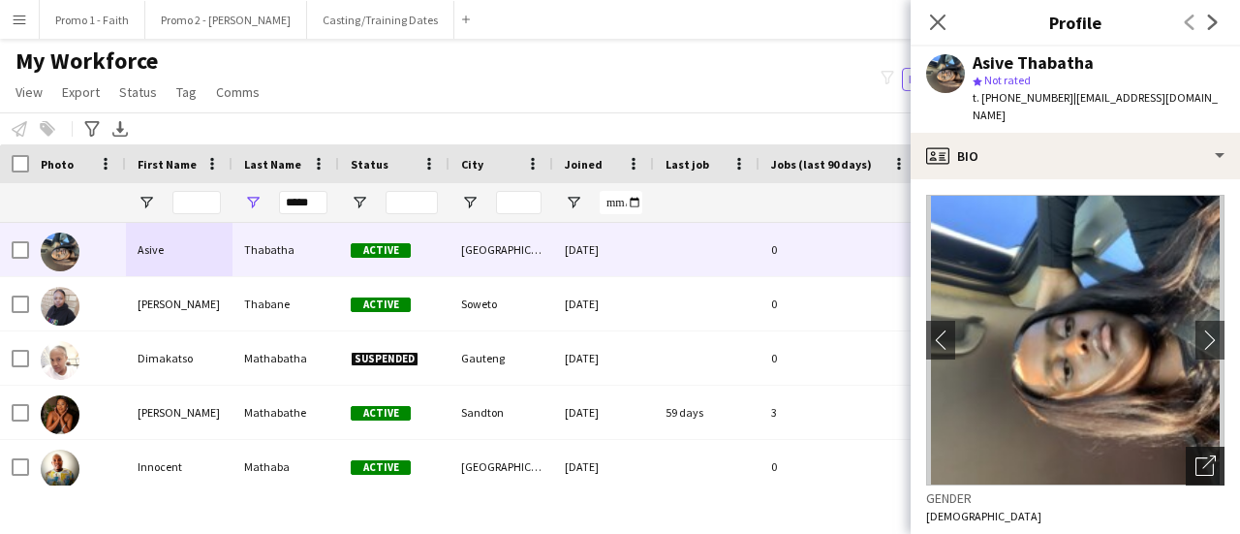
click at [1199, 455] on icon "Open photos pop-in" at bounding box center [1206, 465] width 20 height 20
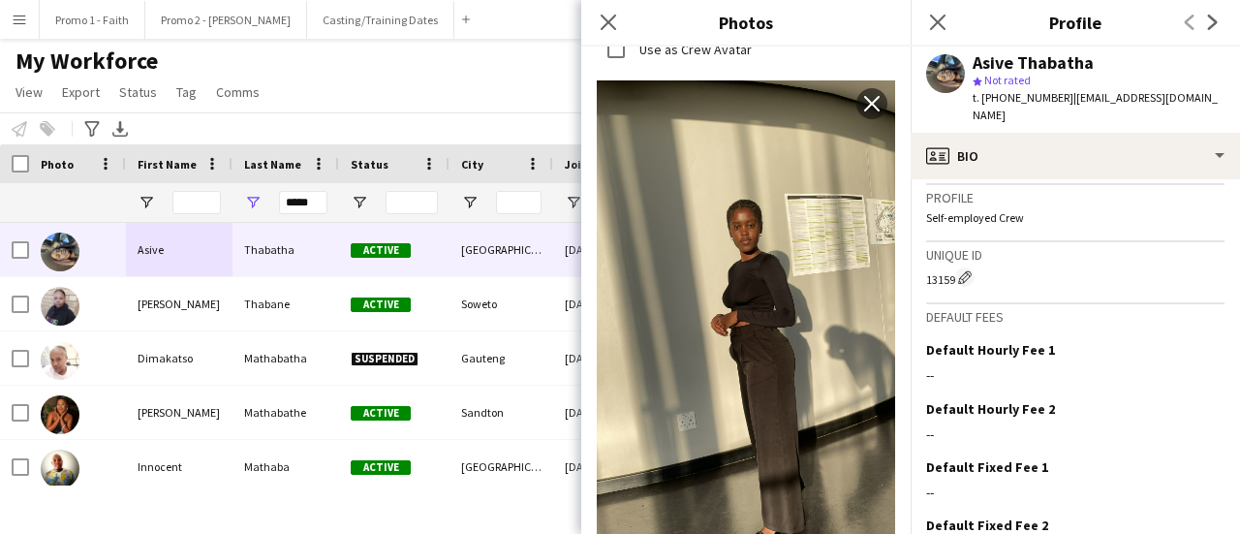
scroll to position [904, 0]
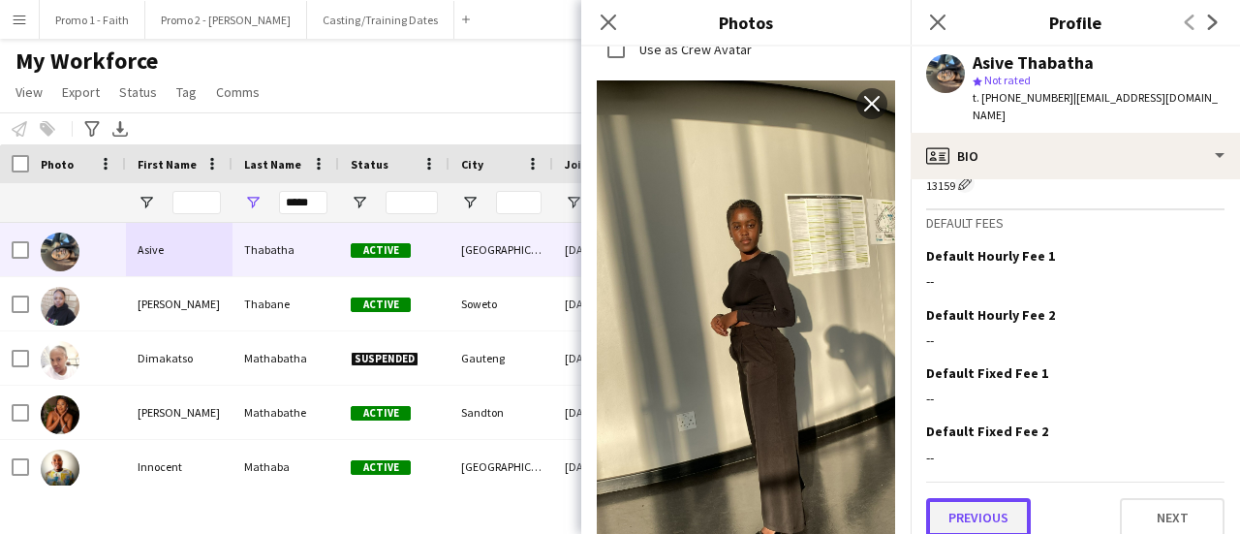
click at [962, 499] on button "Previous" at bounding box center [978, 517] width 105 height 39
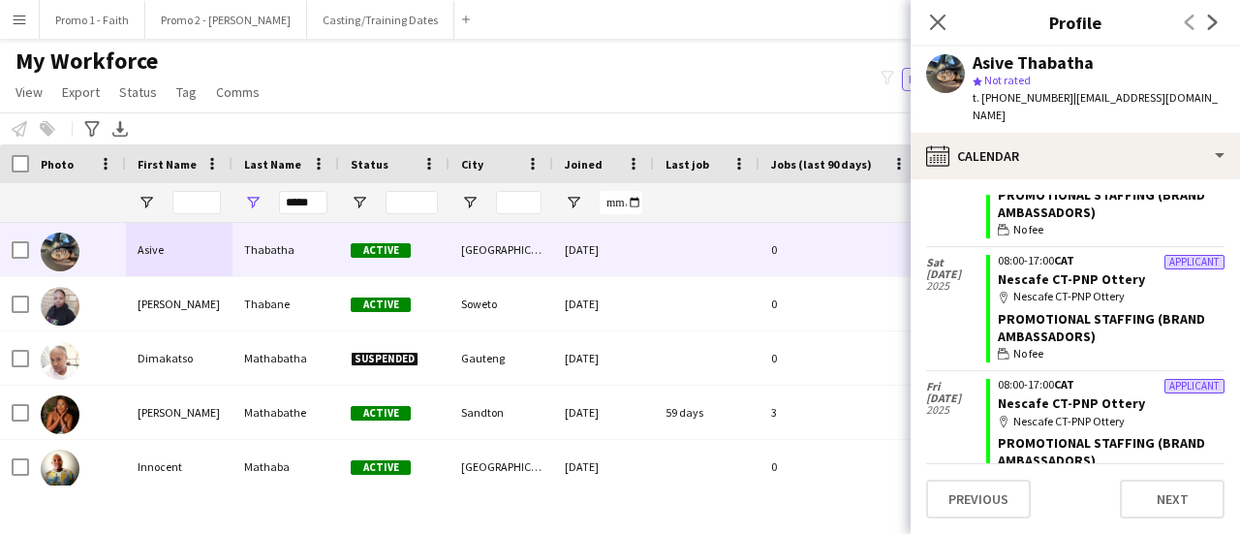
scroll to position [6375, 0]
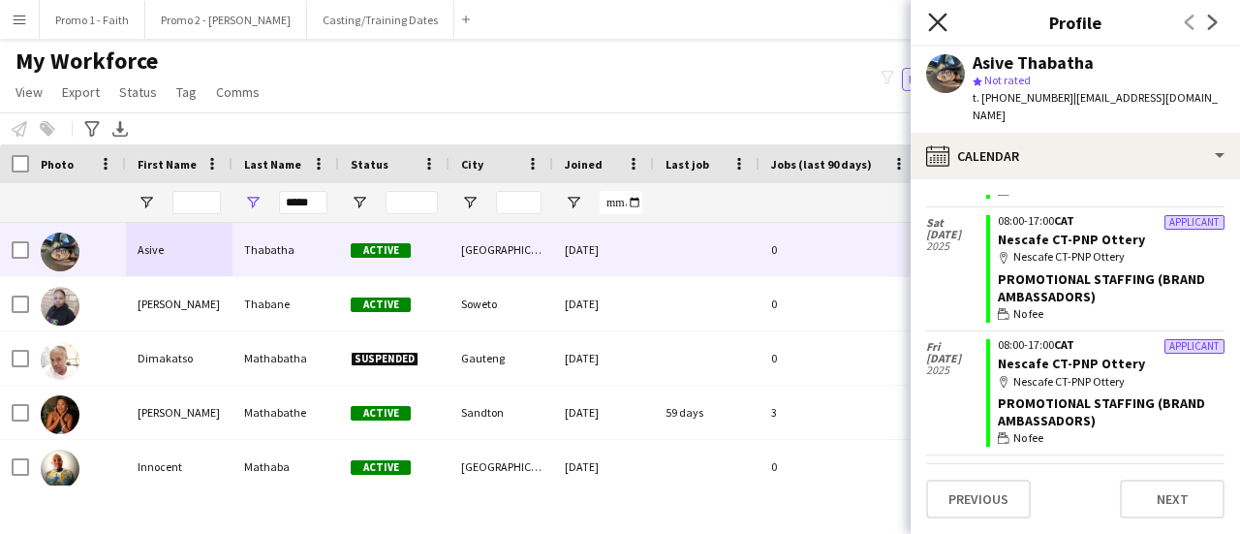
click at [938, 19] on icon "Close pop-in" at bounding box center [937, 22] width 18 height 18
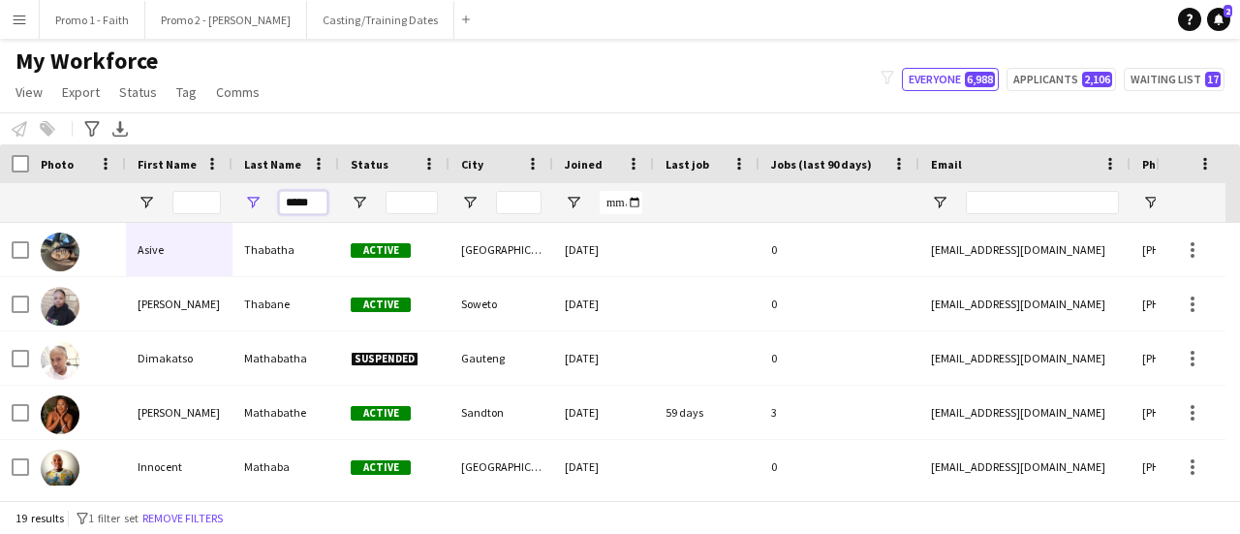
click at [320, 205] on input "*****" at bounding box center [303, 202] width 48 height 23
type input "*"
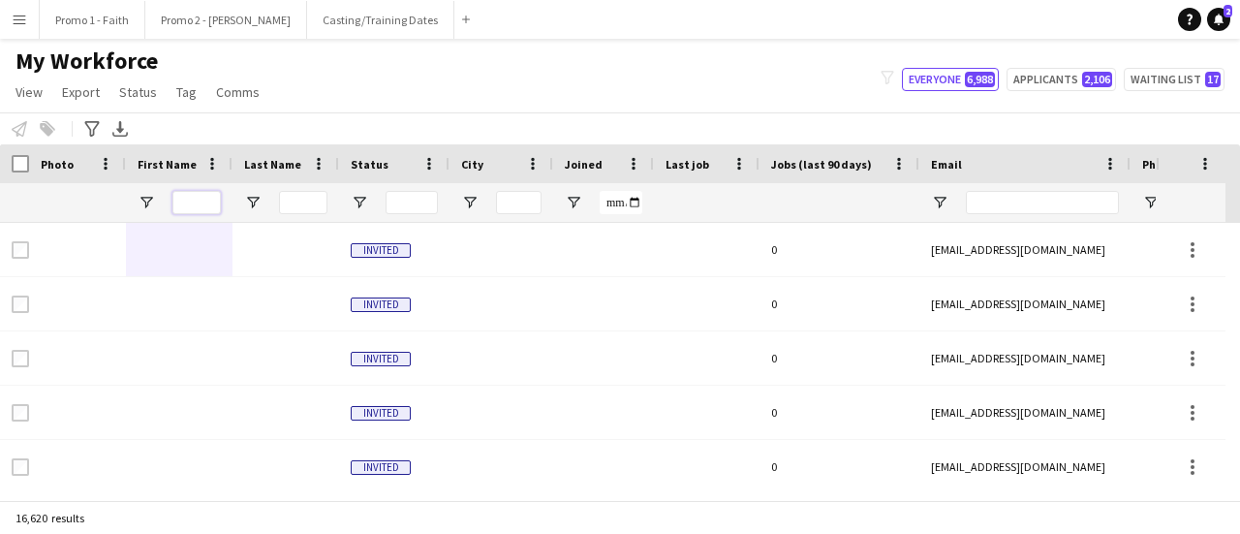
click at [186, 203] on input "First Name Filter Input" at bounding box center [197, 202] width 48 height 23
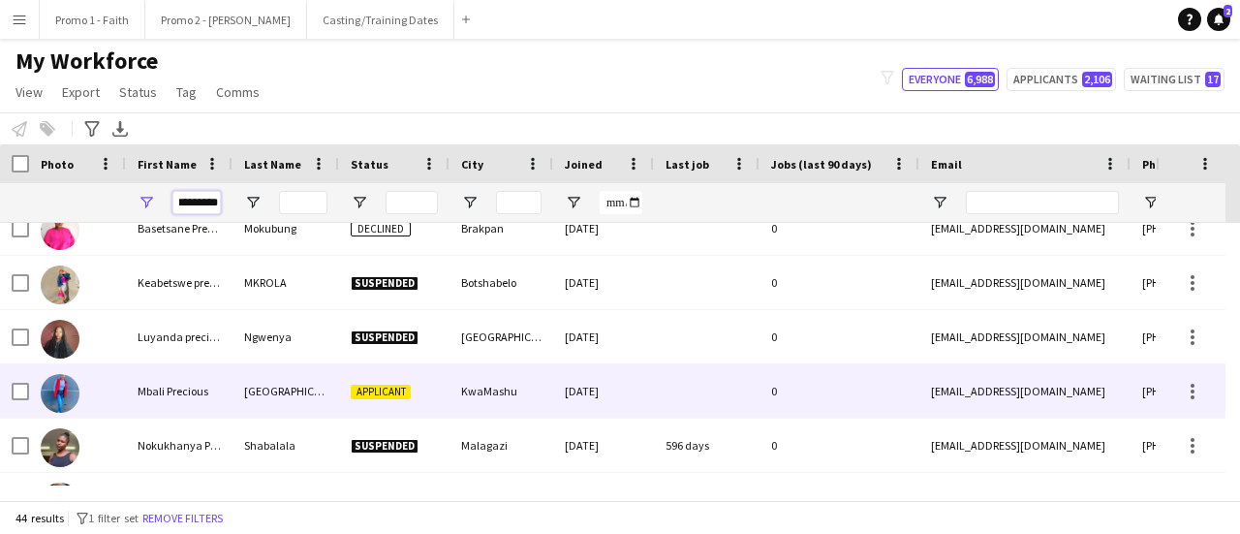
scroll to position [77, 0]
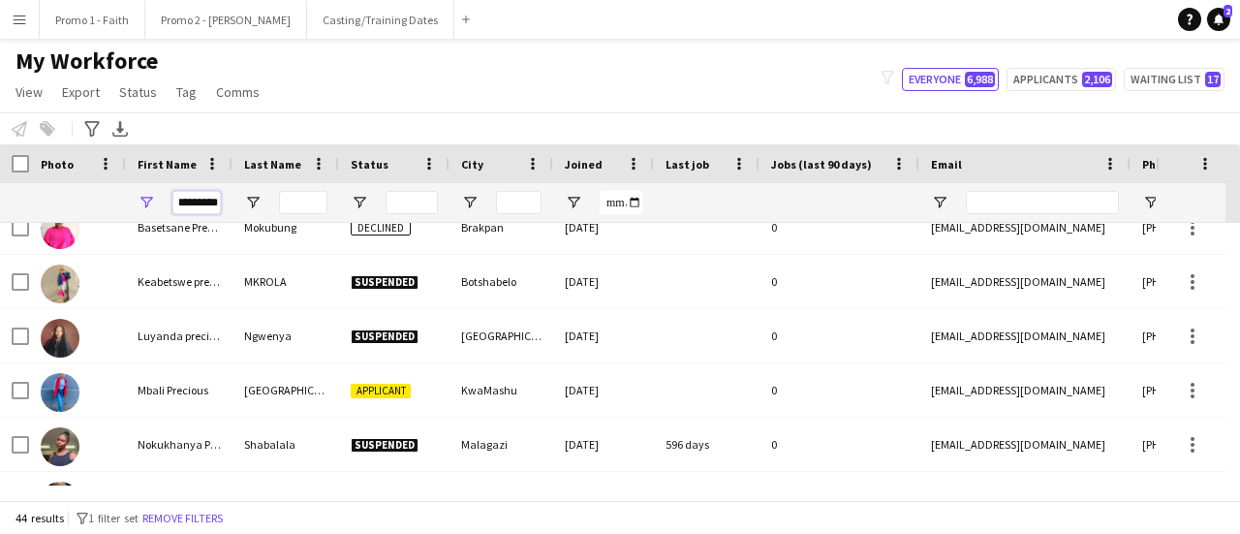
type input "********"
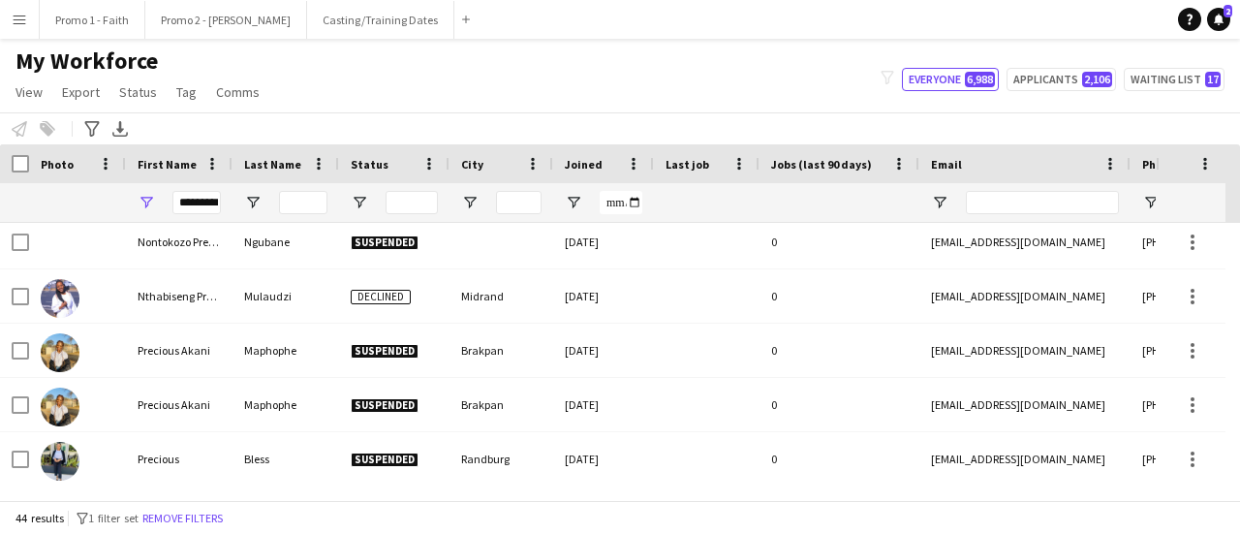
scroll to position [453, 0]
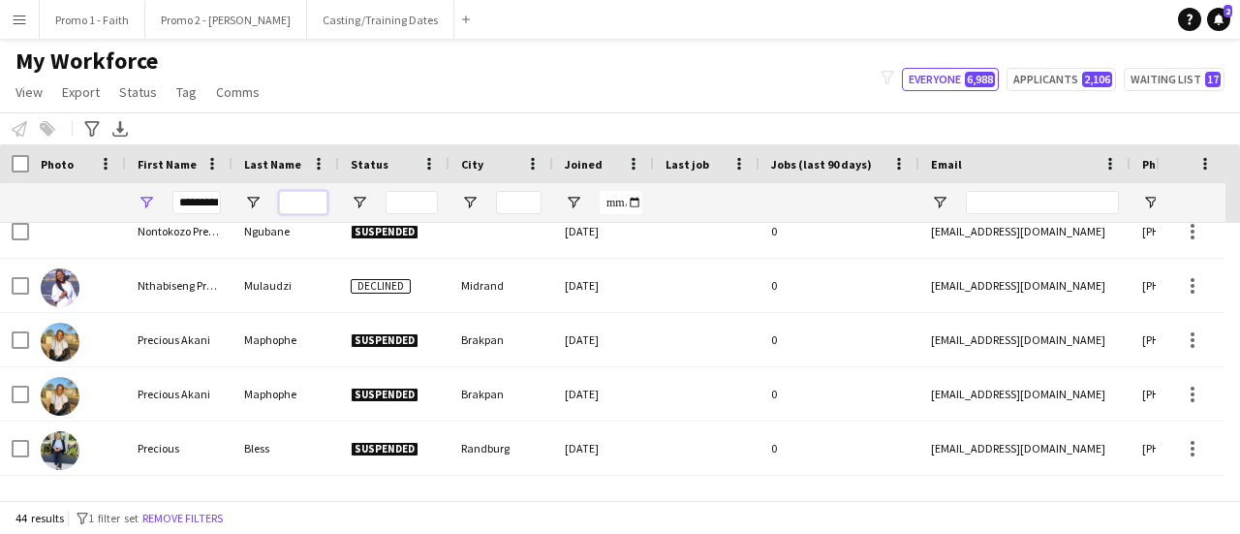
type input "*"
click at [300, 200] on input "*" at bounding box center [303, 202] width 48 height 23
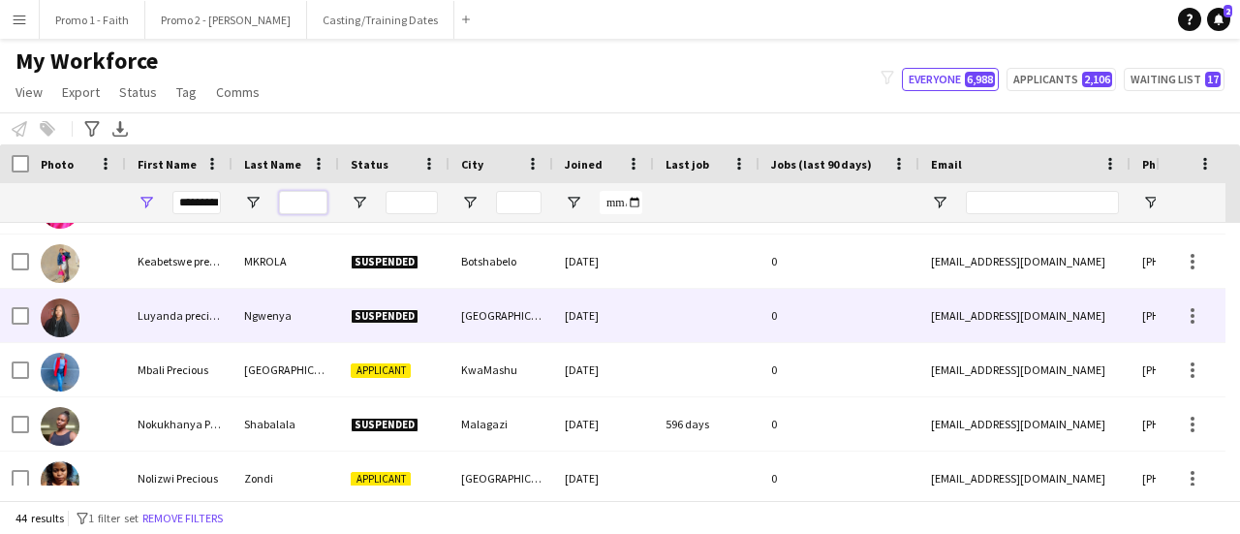
scroll to position [97, 0]
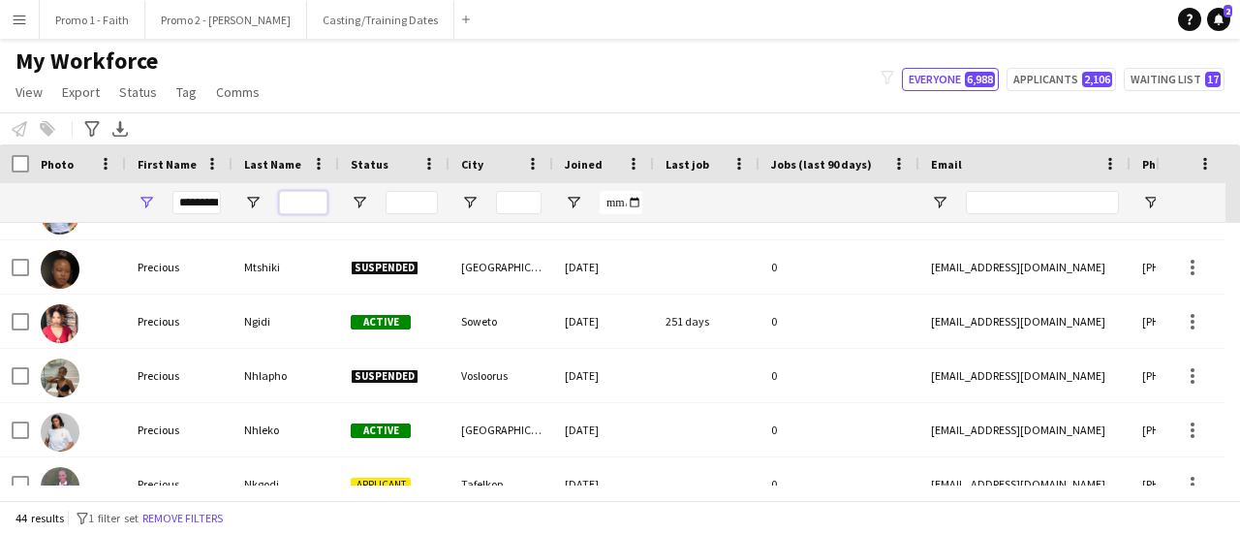
click at [306, 201] on input "Last Name Filter Input" at bounding box center [303, 202] width 48 height 23
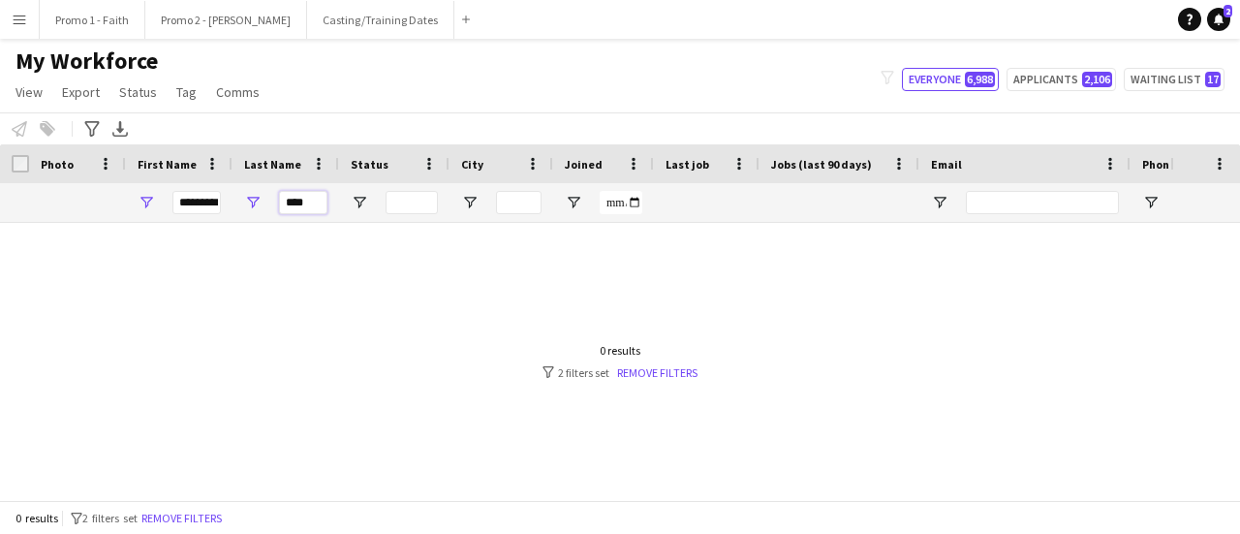
type input "****"
click at [178, 201] on input "********" at bounding box center [197, 202] width 48 height 23
type input "*"
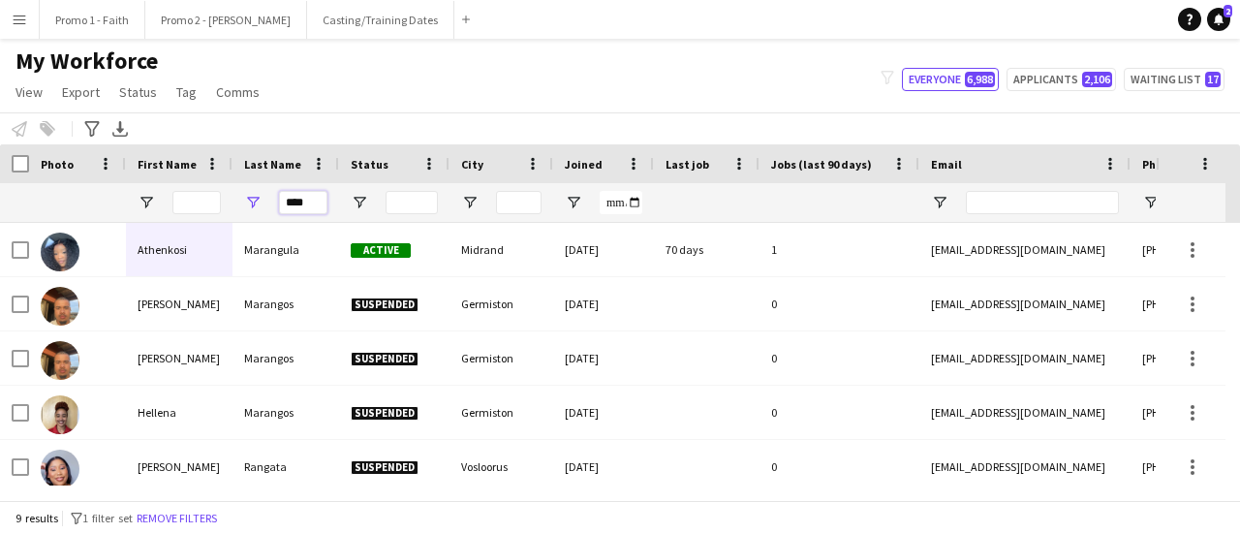
click at [312, 201] on input "****" at bounding box center [303, 202] width 48 height 23
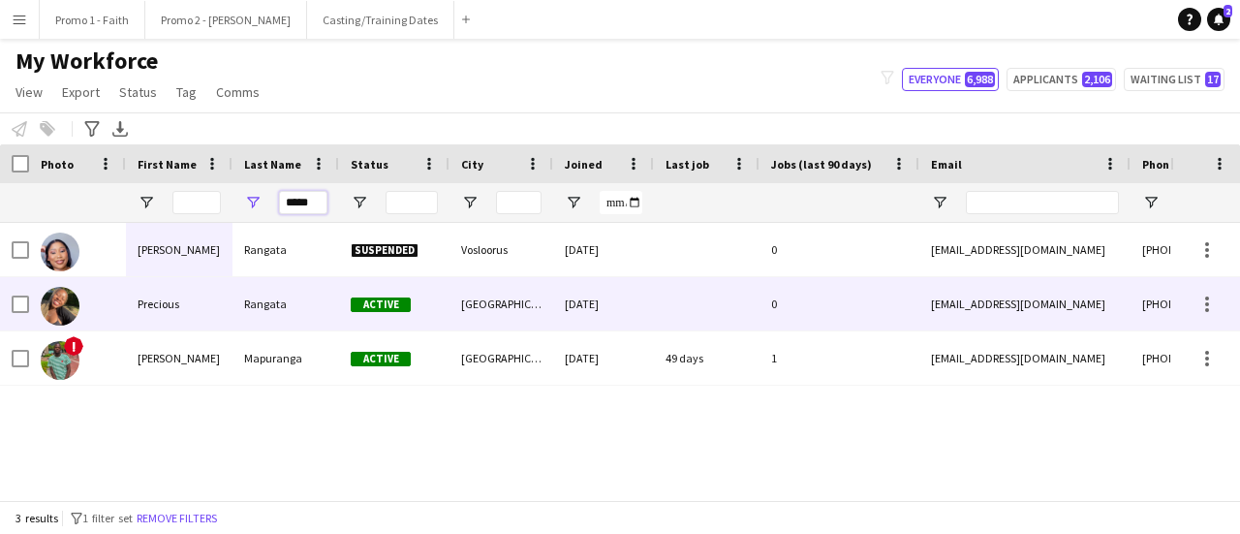
type input "*****"
click at [305, 303] on div "Rangata" at bounding box center [286, 303] width 107 height 53
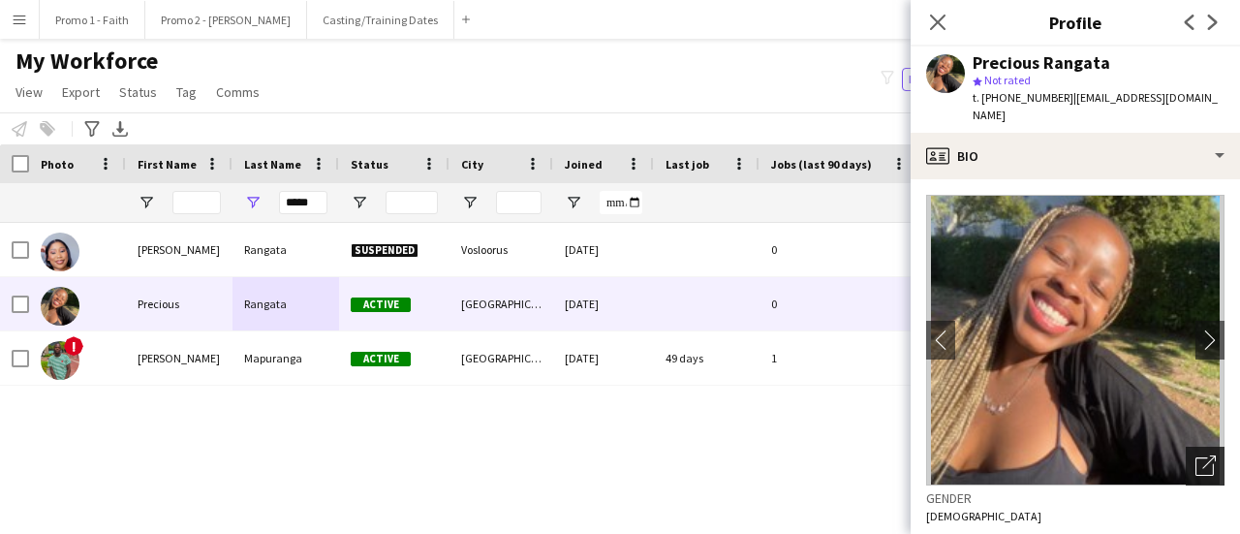
click at [1196, 455] on icon "Open photos pop-in" at bounding box center [1206, 465] width 20 height 20
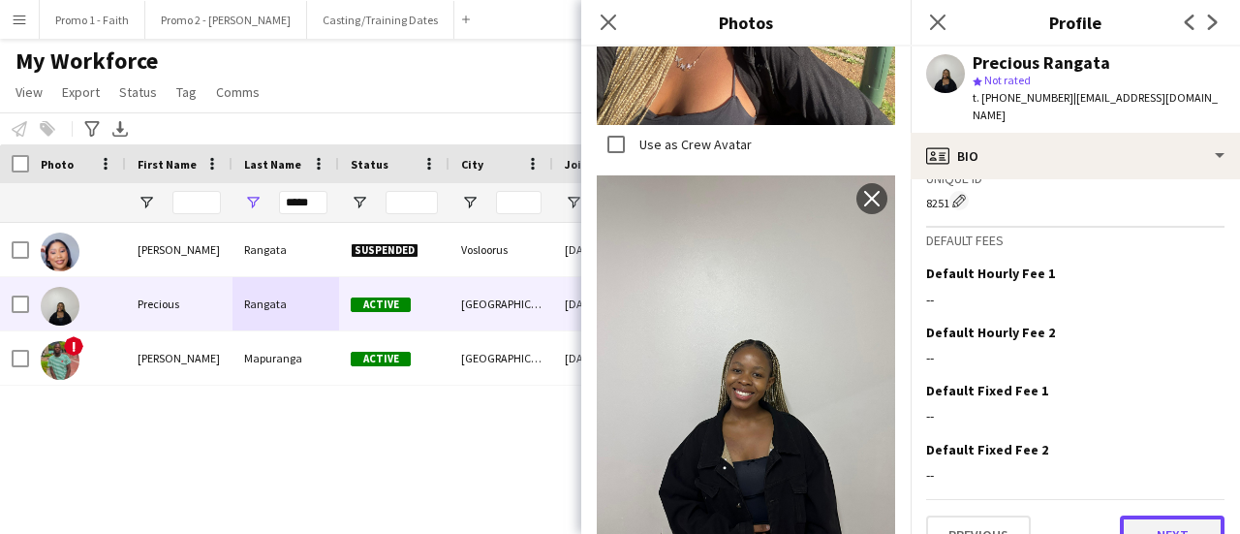
click at [1157, 516] on button "Next" at bounding box center [1172, 535] width 105 height 39
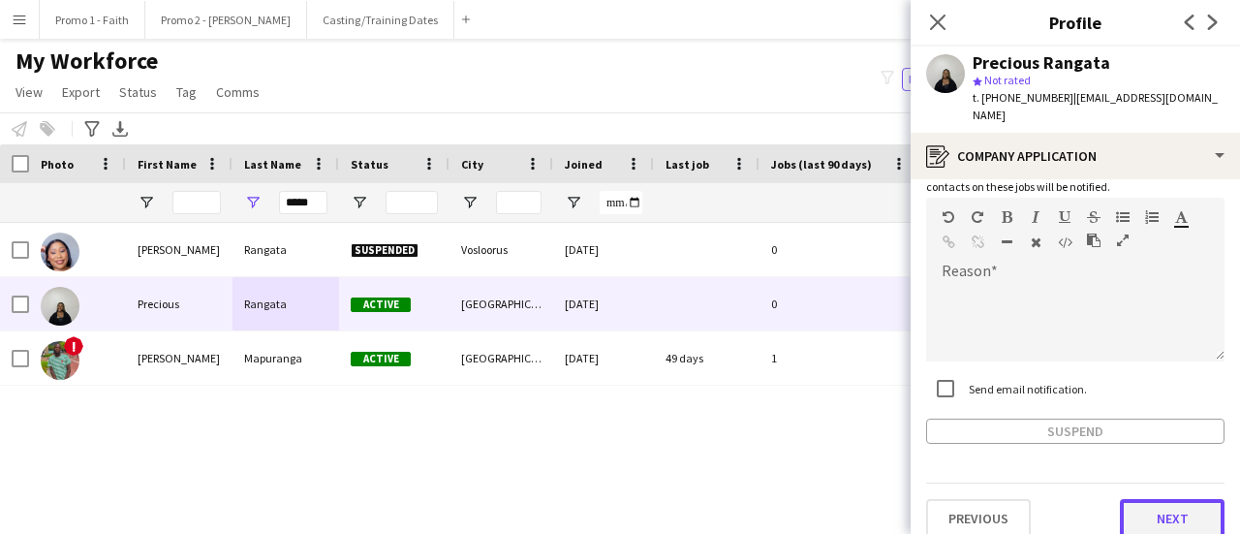
click at [1158, 503] on button "Next" at bounding box center [1172, 518] width 105 height 39
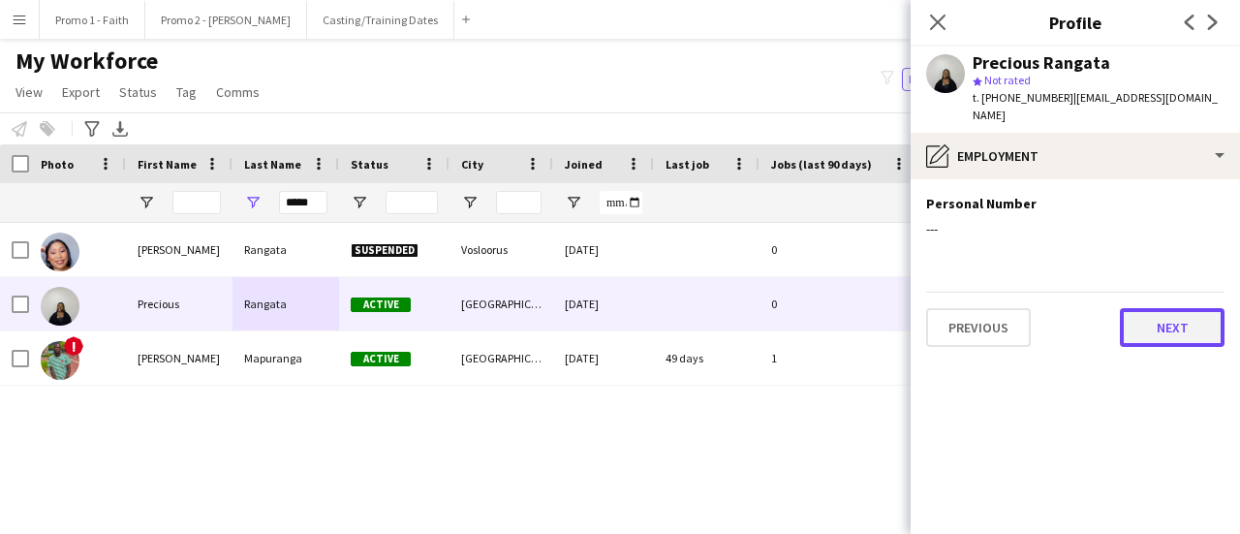
click at [1191, 308] on button "Next" at bounding box center [1172, 327] width 105 height 39
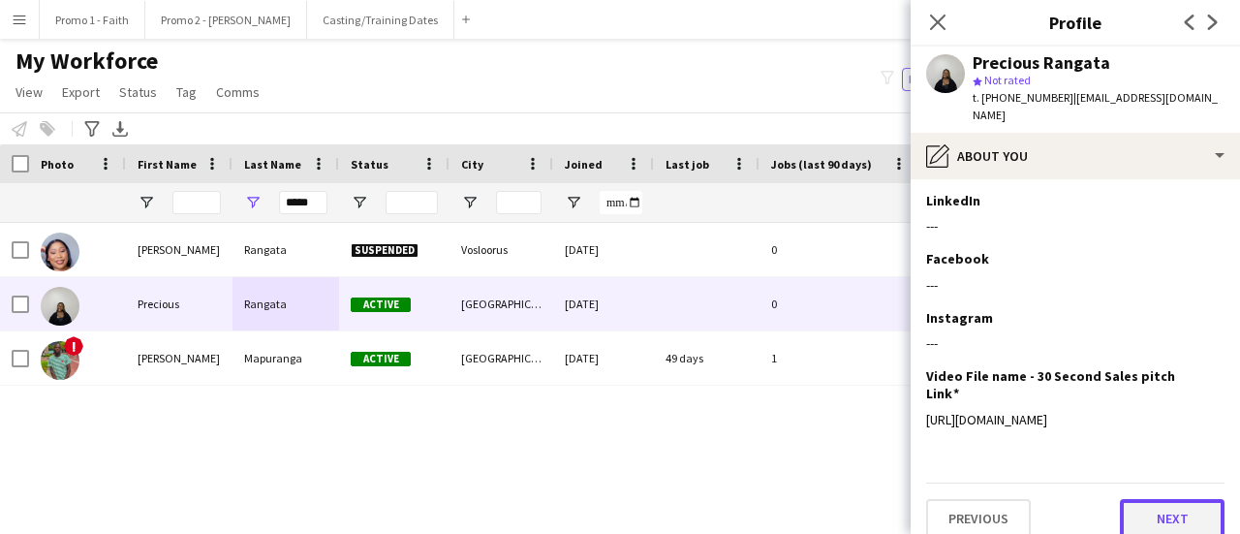
click at [1157, 505] on button "Next" at bounding box center [1172, 518] width 105 height 39
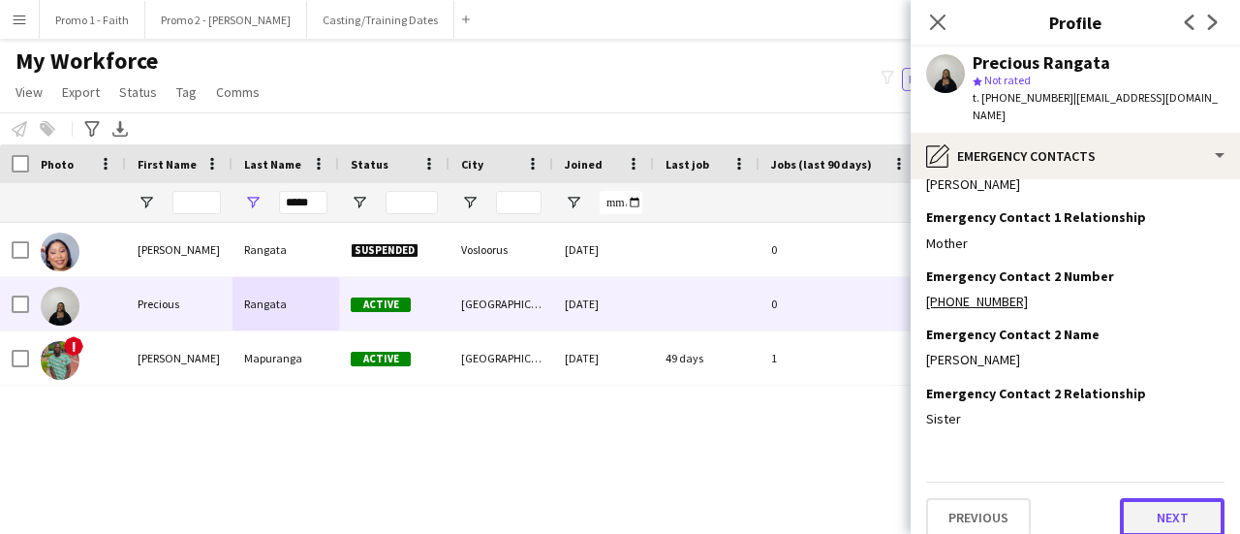
click at [1157, 503] on button "Next" at bounding box center [1172, 517] width 105 height 39
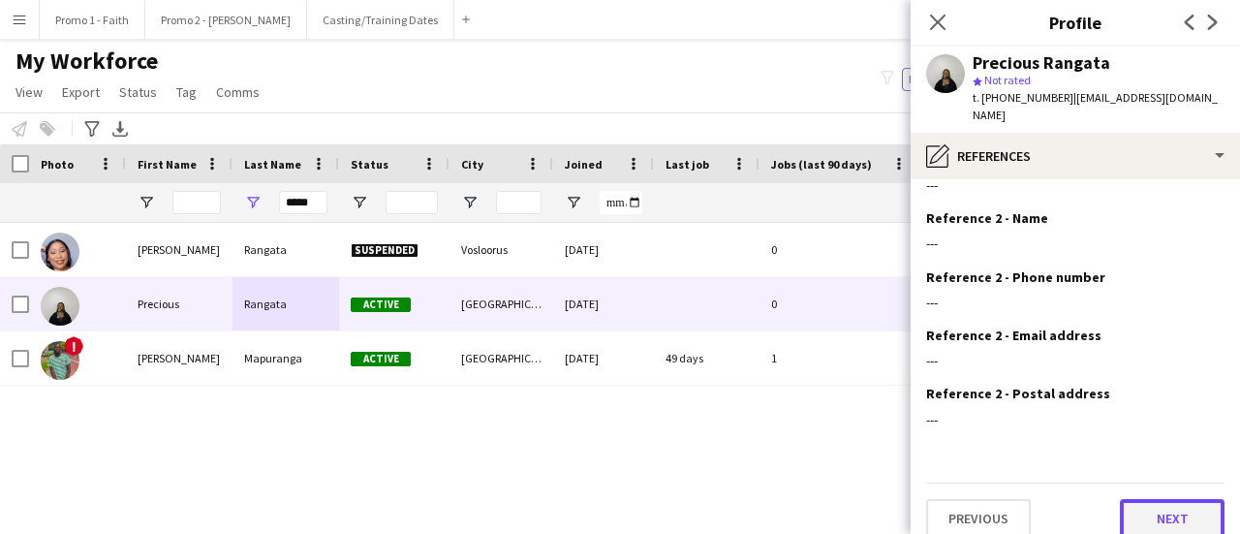
click at [1157, 503] on button "Next" at bounding box center [1172, 518] width 105 height 39
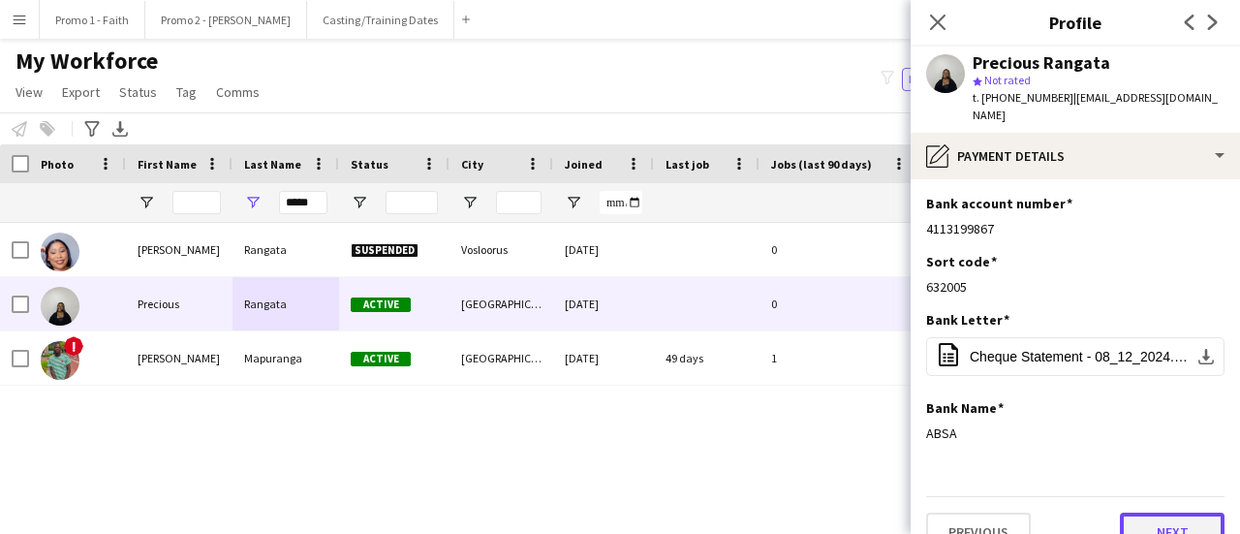
click at [1151, 520] on button "Next" at bounding box center [1172, 532] width 105 height 39
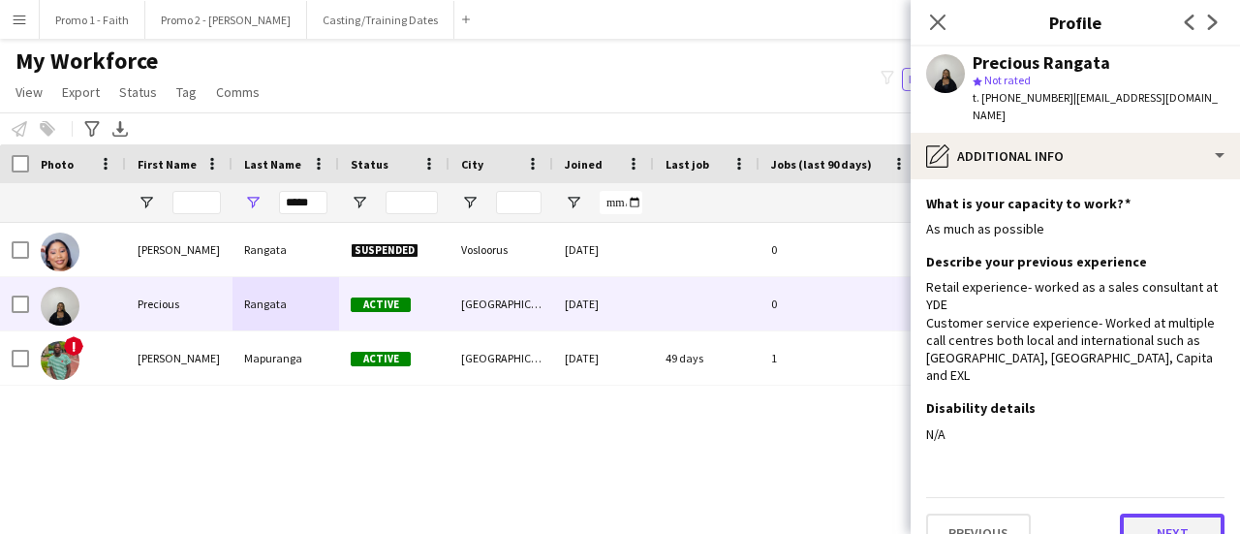
click at [1159, 514] on button "Next" at bounding box center [1172, 533] width 105 height 39
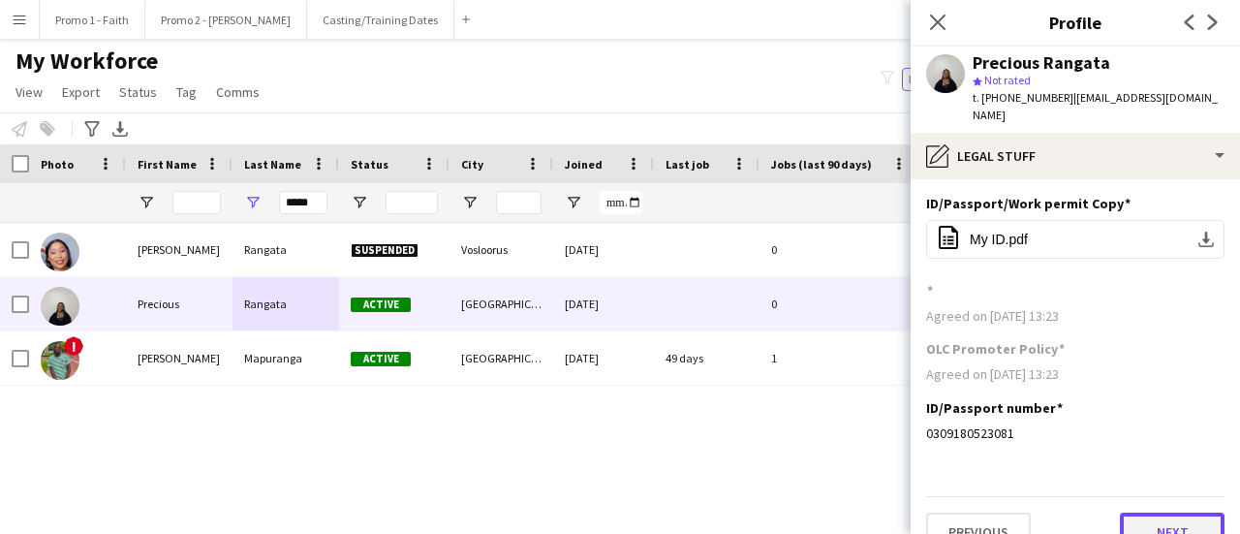
click at [1160, 513] on button "Next" at bounding box center [1172, 532] width 105 height 39
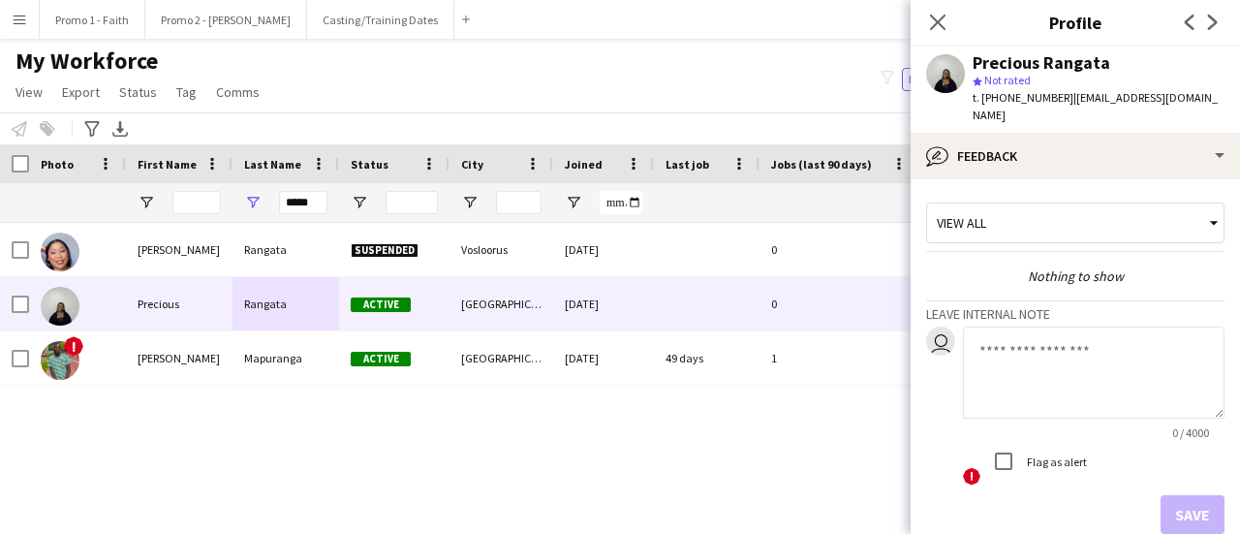
scroll to position [89, 0]
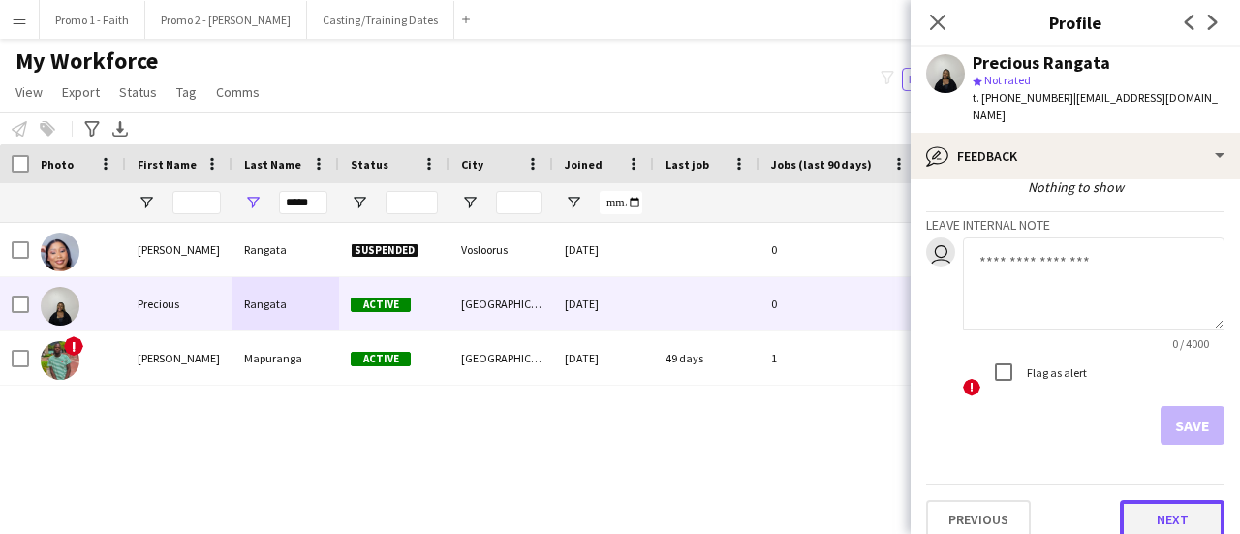
click at [1163, 500] on button "Next" at bounding box center [1172, 519] width 105 height 39
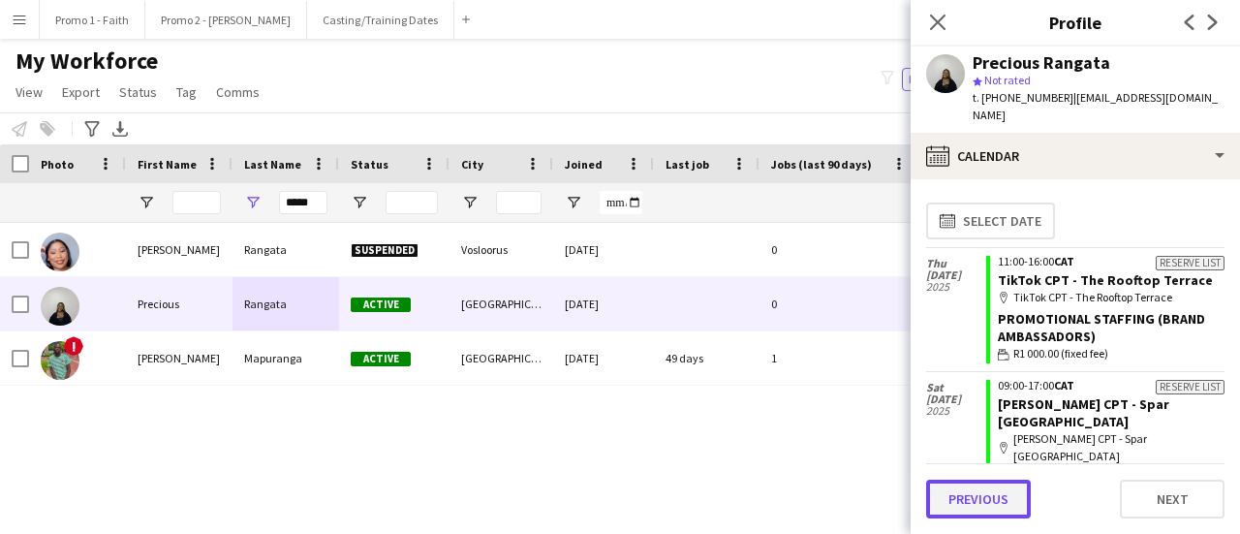
click at [990, 505] on button "Previous" at bounding box center [978, 499] width 105 height 39
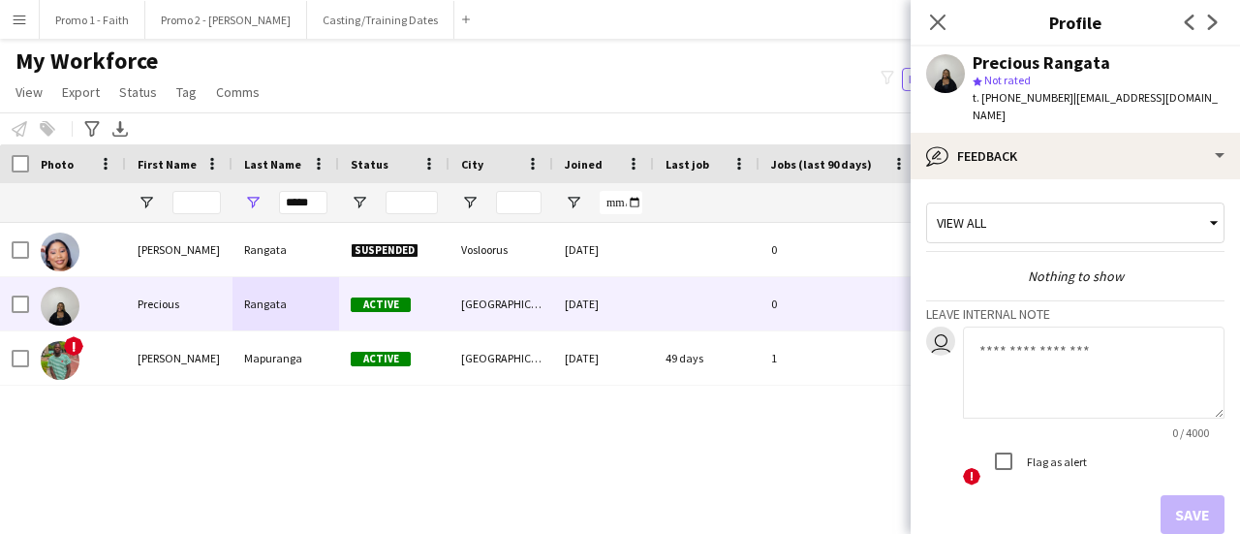
click at [1055, 350] on textarea at bounding box center [1094, 373] width 262 height 92
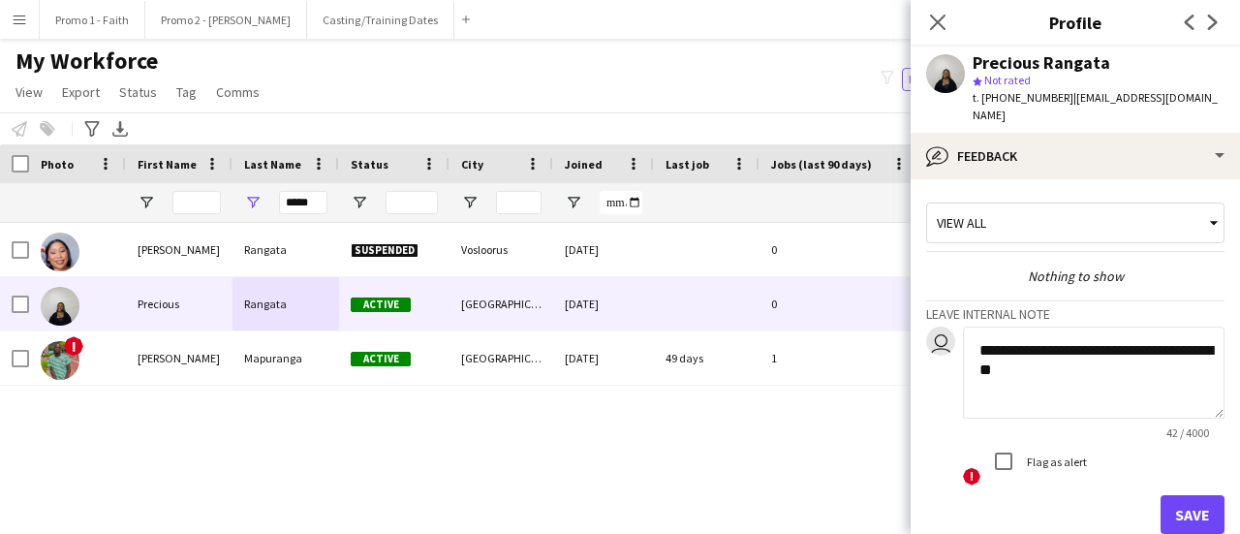
type textarea "**********"
click at [1170, 495] on button "Save" at bounding box center [1193, 514] width 64 height 39
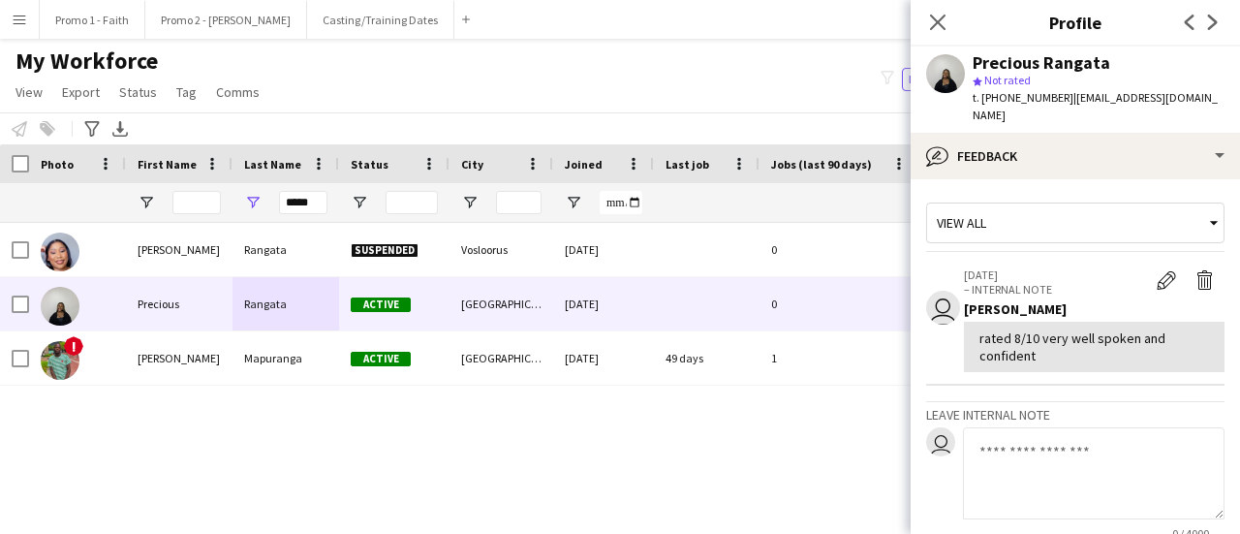
click at [1060, 468] on textarea at bounding box center [1094, 473] width 262 height 92
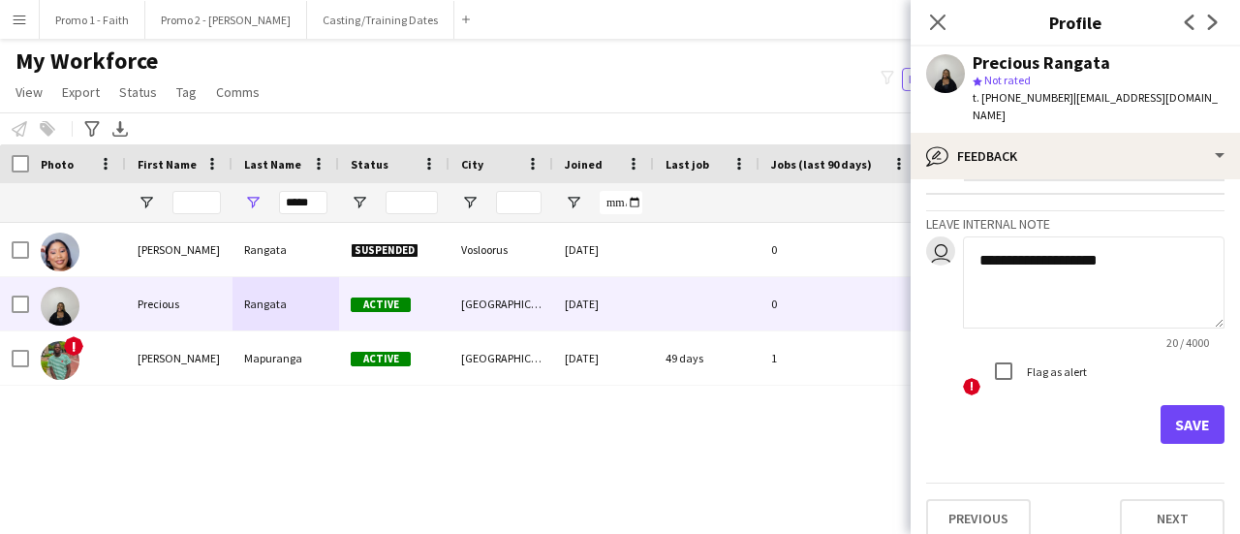
type textarea "**********"
click at [1186, 405] on button "Save" at bounding box center [1193, 424] width 64 height 39
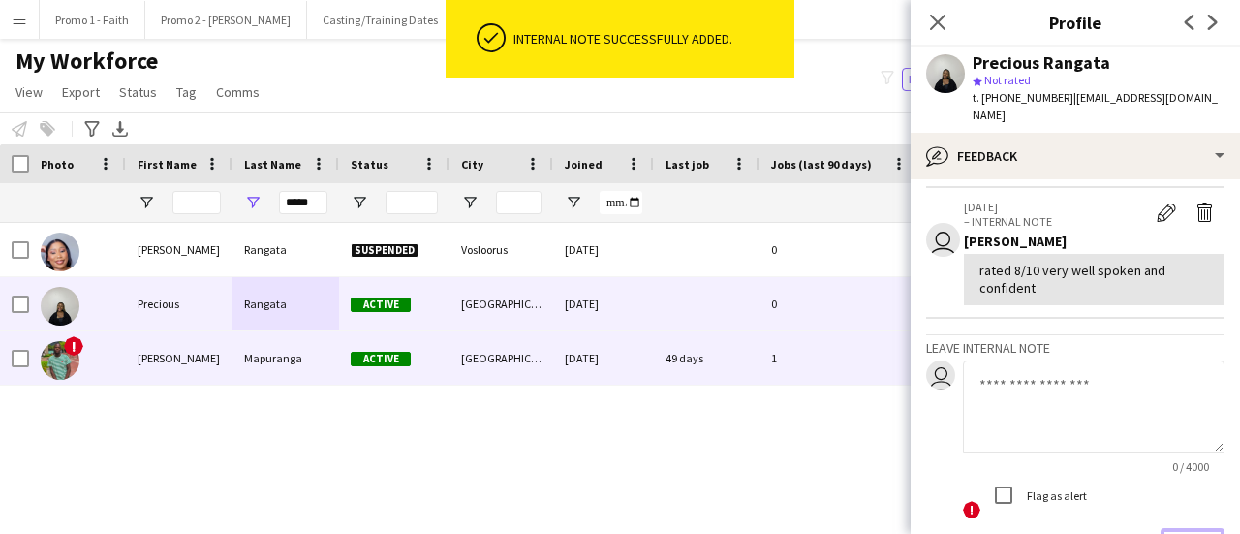
scroll to position [303, 0]
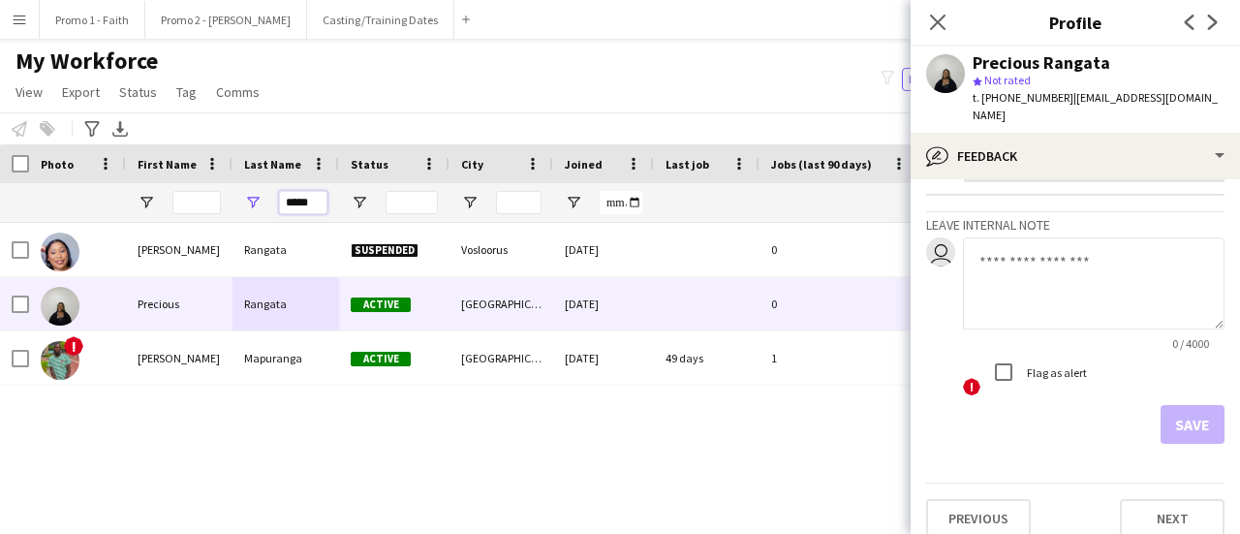
click at [316, 204] on input "*****" at bounding box center [303, 202] width 48 height 23
type input "*"
